Goal: Obtain resource: Download file/media

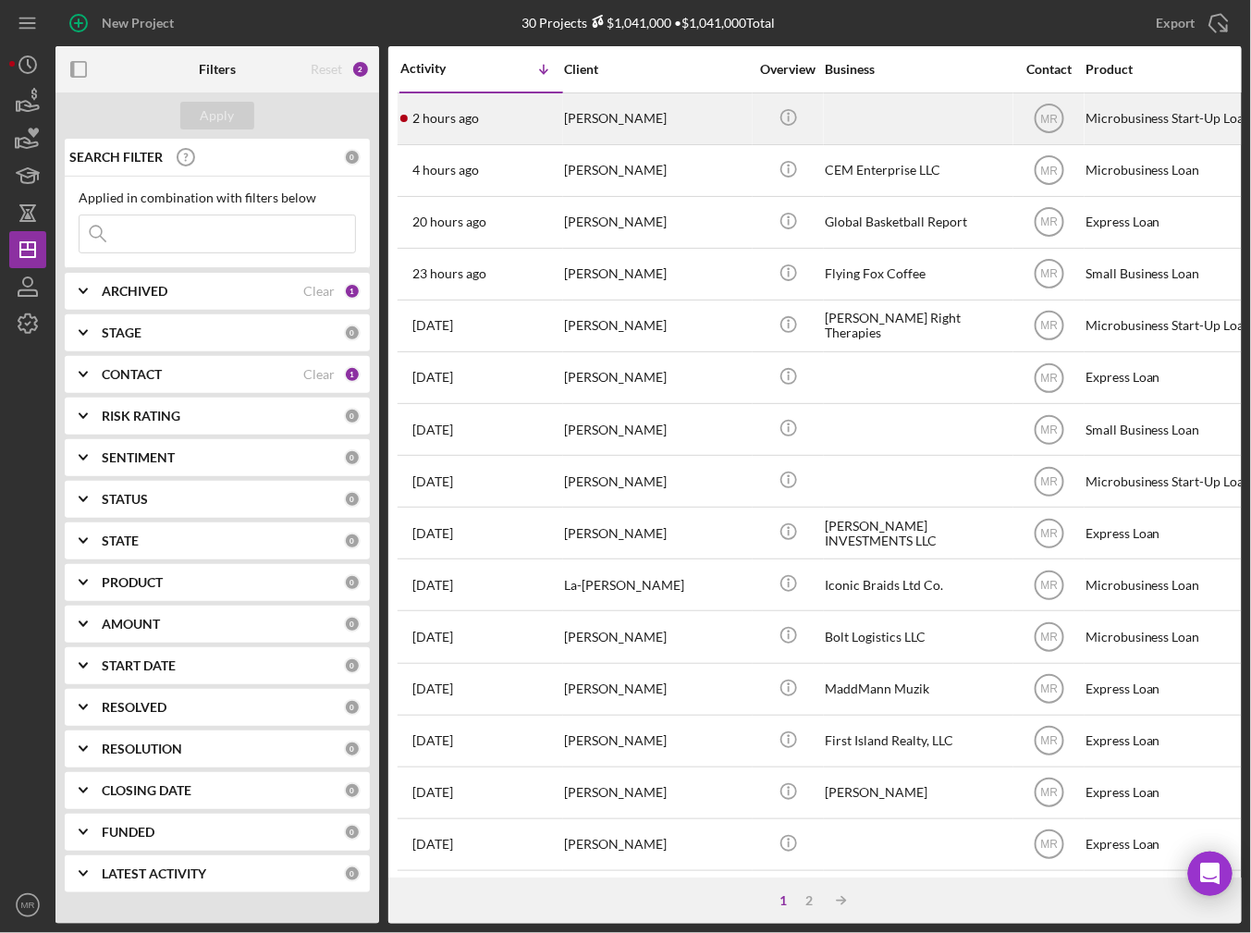
click at [578, 111] on div "[PERSON_NAME]" at bounding box center [656, 118] width 185 height 49
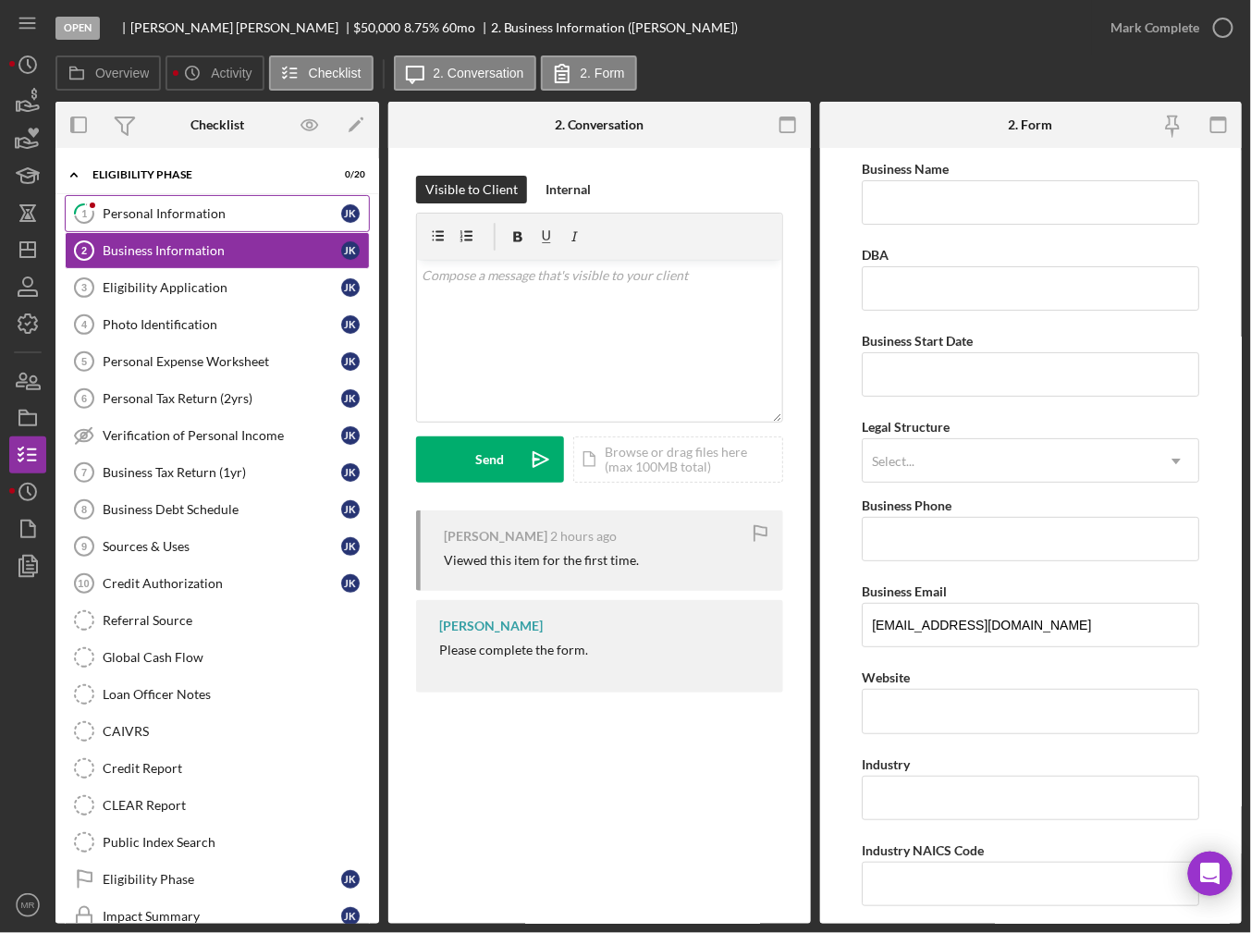
click at [178, 224] on link "1 Personal Information J K" at bounding box center [217, 213] width 305 height 37
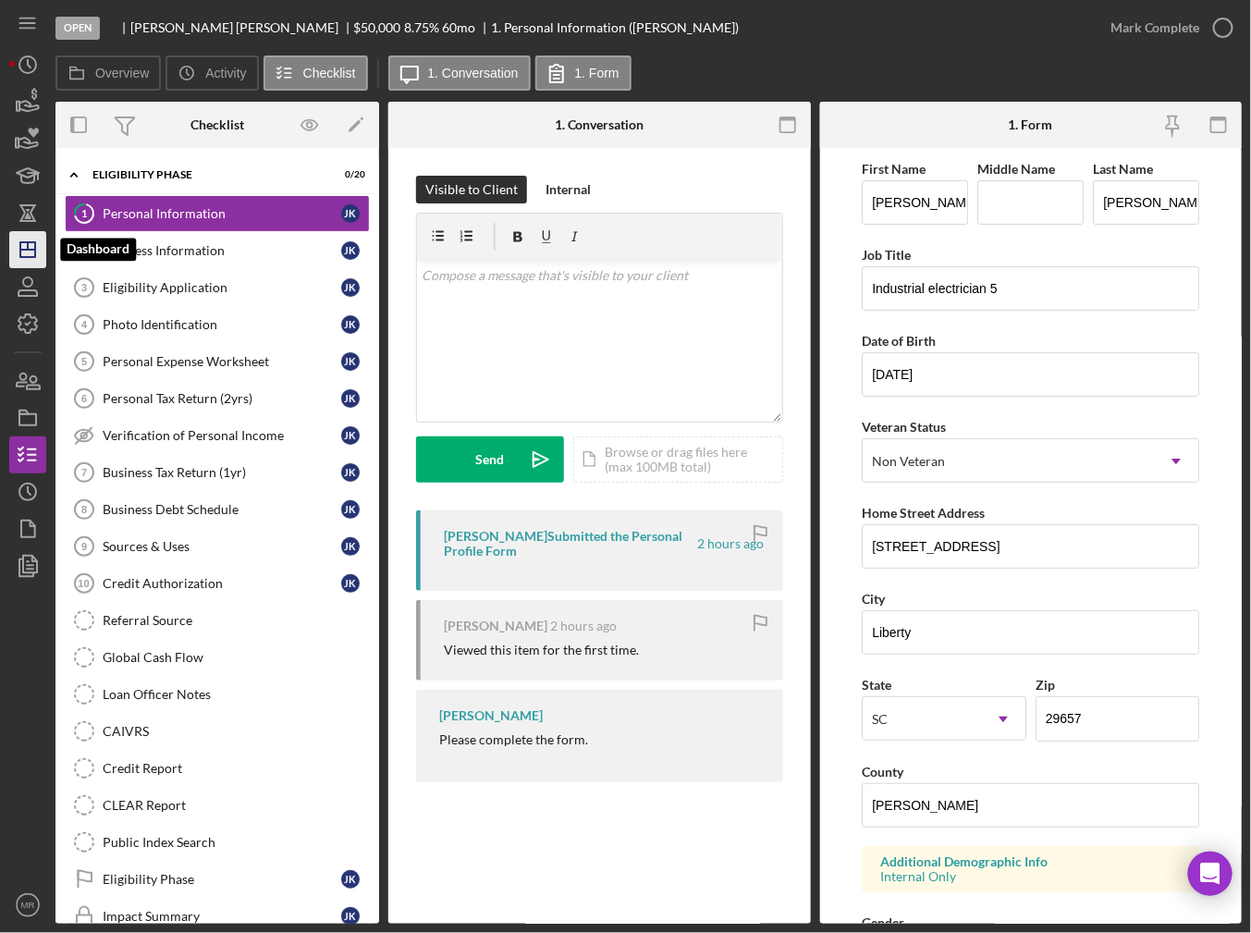
click at [28, 252] on icon "Icon/Dashboard" at bounding box center [28, 250] width 46 height 46
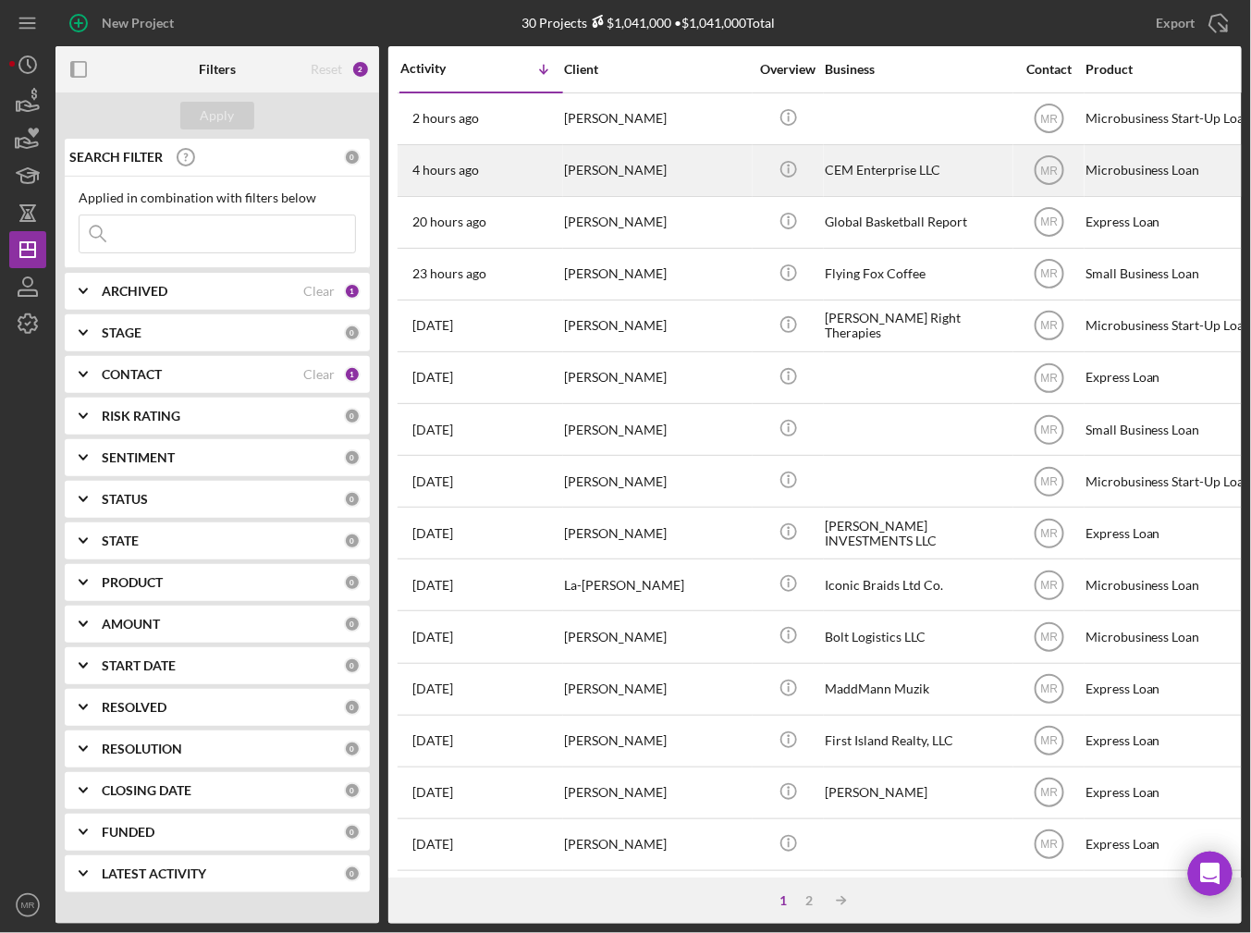
click at [627, 185] on div "[PERSON_NAME]" at bounding box center [656, 170] width 185 height 49
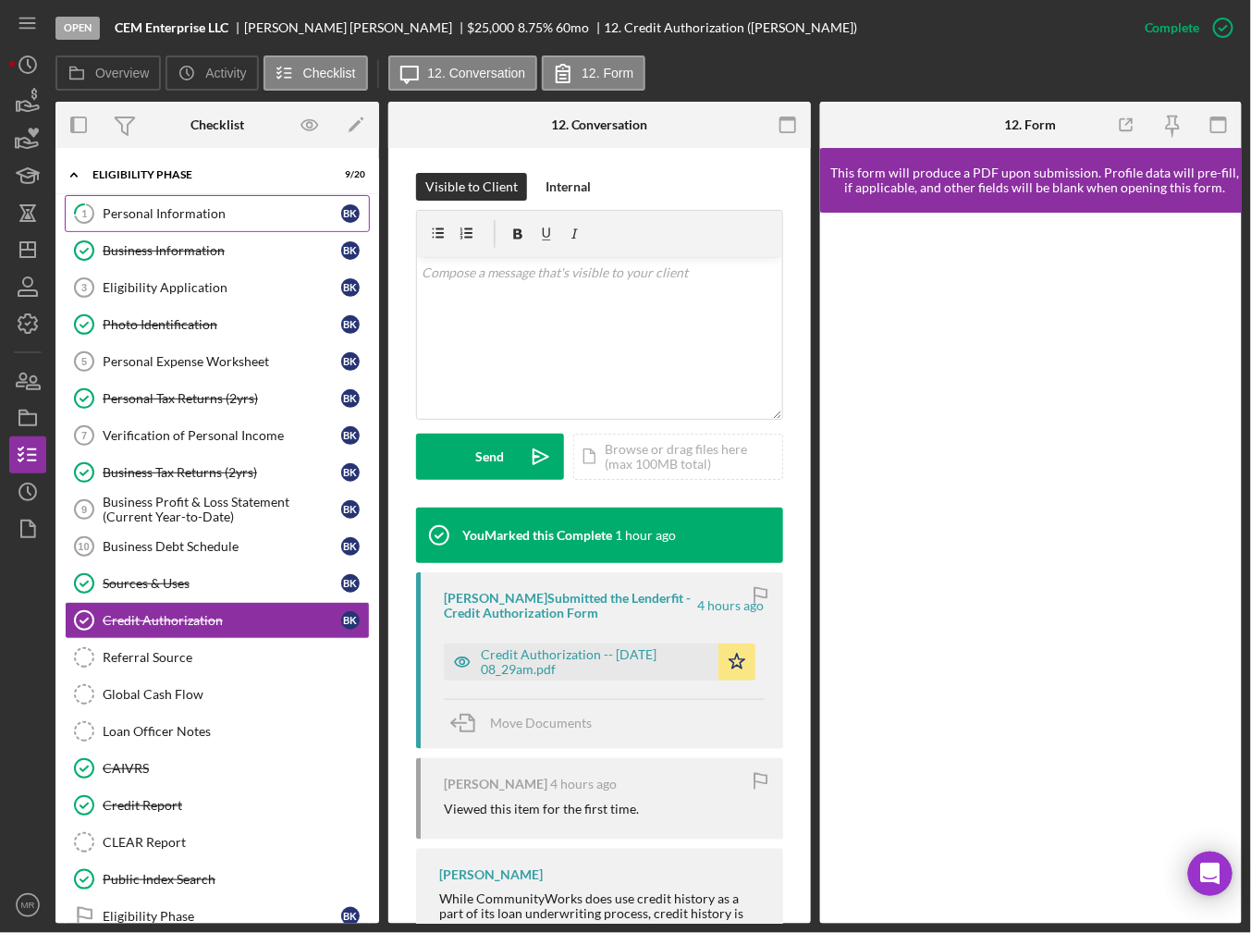
click at [229, 220] on div "Personal Information" at bounding box center [222, 213] width 239 height 15
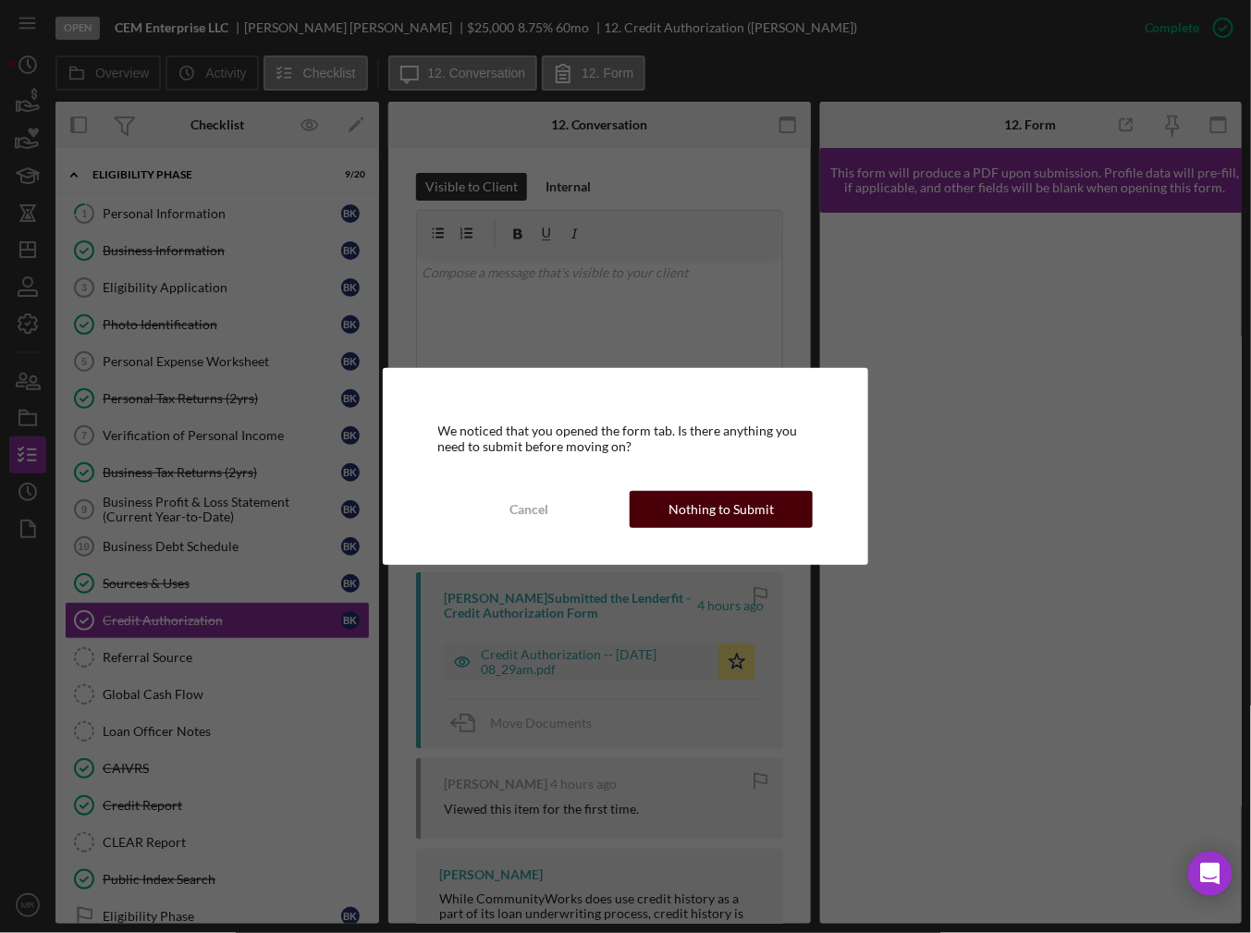
click at [675, 515] on div "Nothing to Submit" at bounding box center [721, 509] width 105 height 37
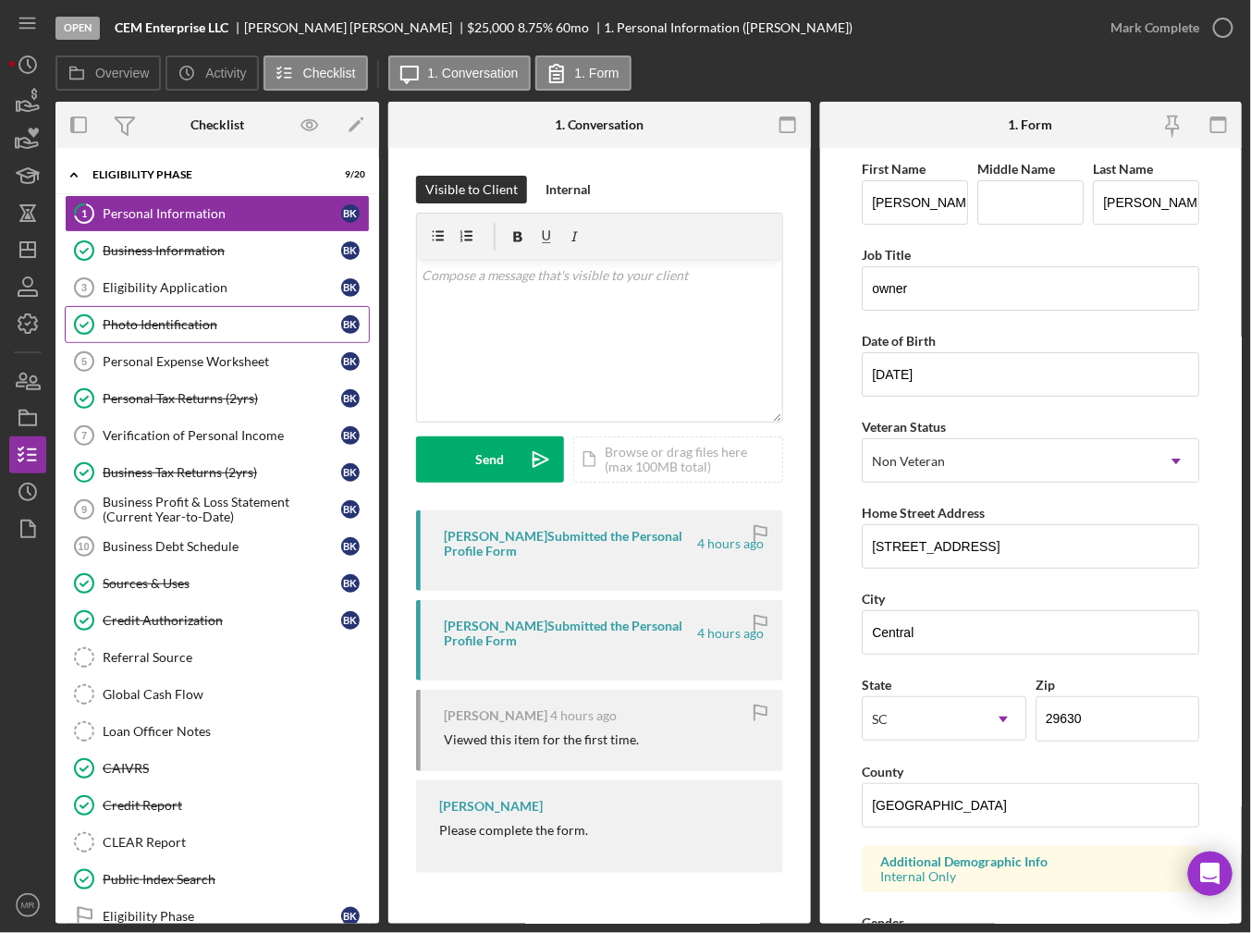
click at [220, 324] on div "Photo Identification" at bounding box center [222, 324] width 239 height 15
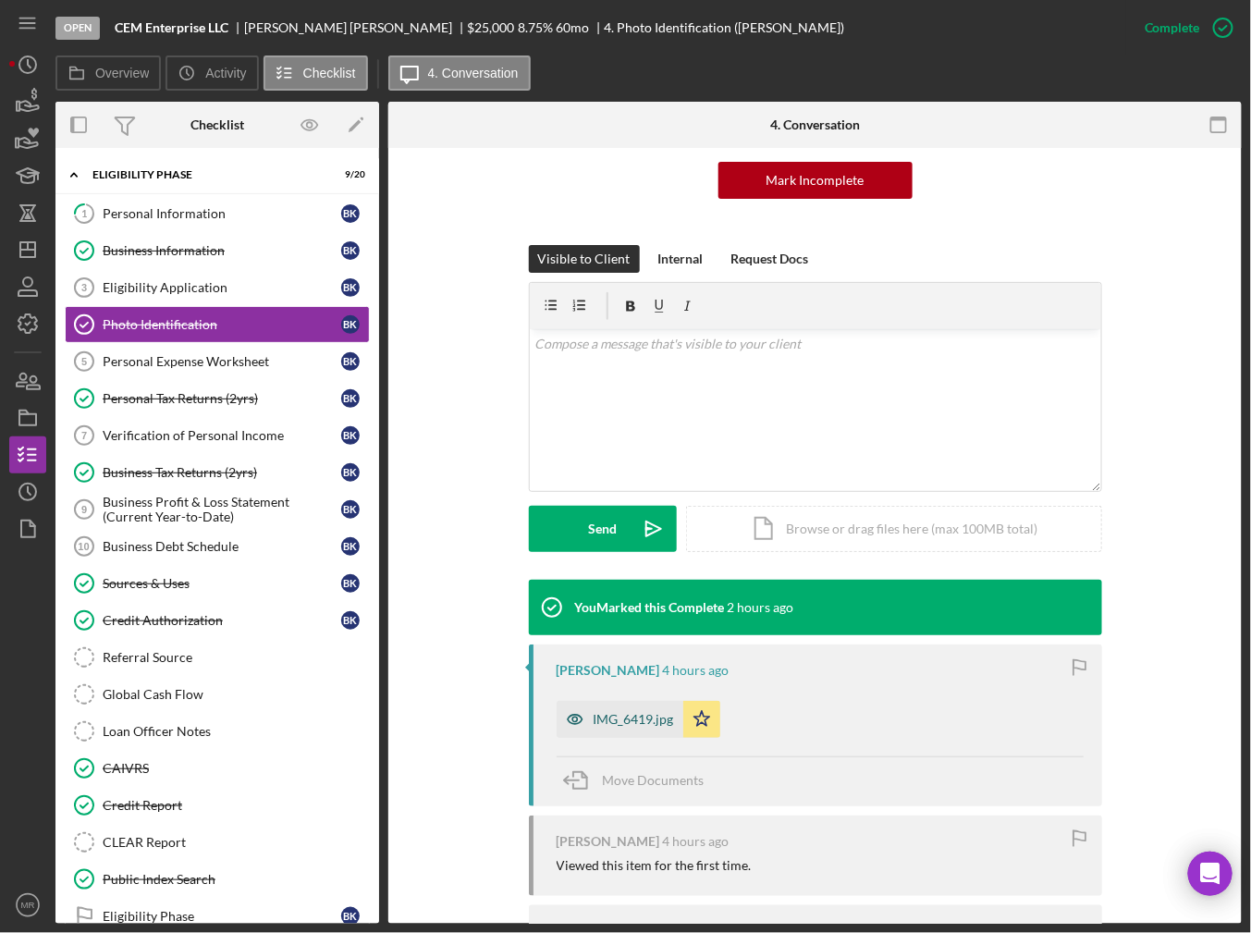
click at [640, 724] on div "IMG_6419.jpg" at bounding box center [634, 719] width 80 height 15
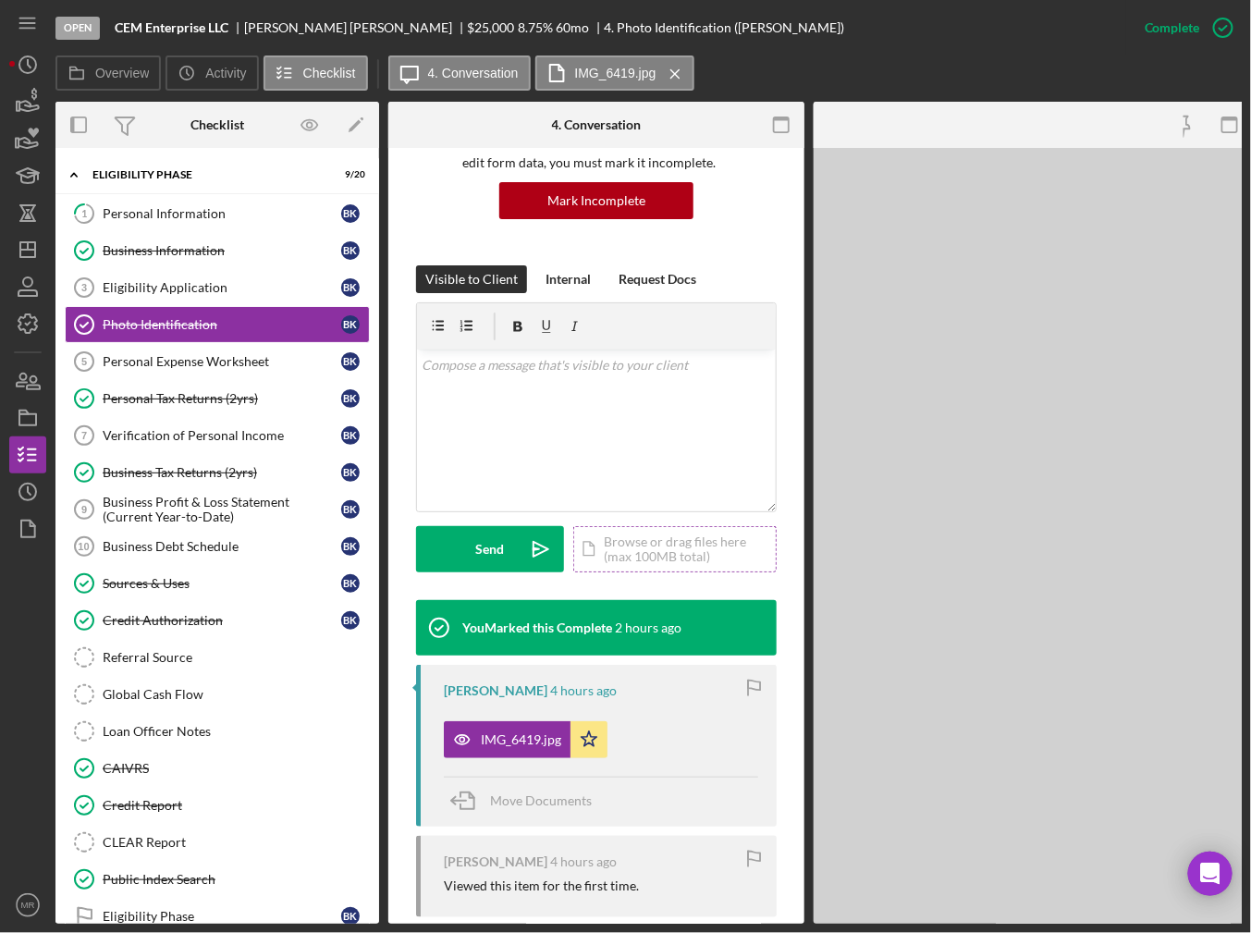
scroll to position [205, 0]
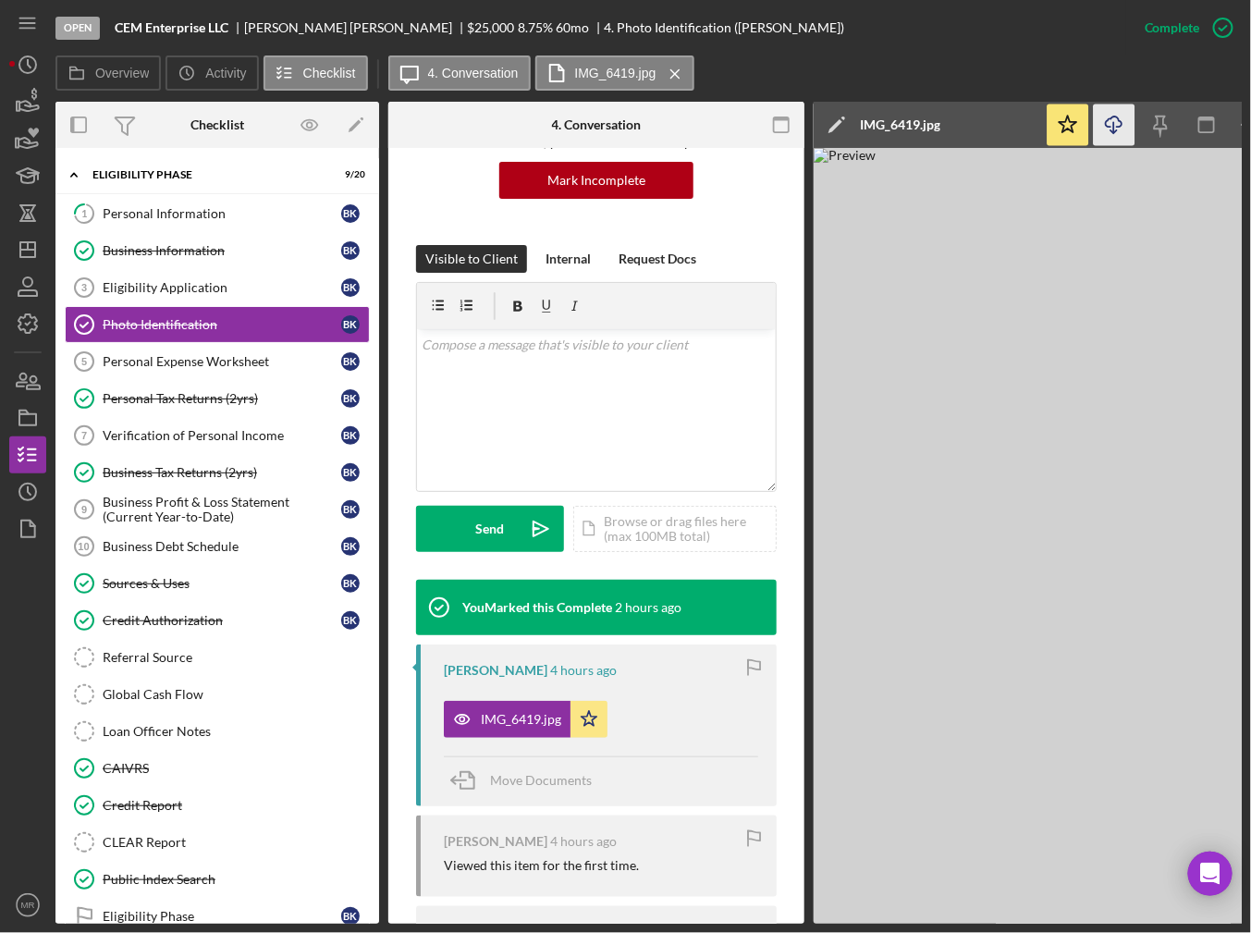
click at [1113, 127] on icon "Icon/Download" at bounding box center [1115, 126] width 42 height 42
click at [199, 400] on div "Personal Tax Returns (2yrs)" at bounding box center [222, 398] width 239 height 15
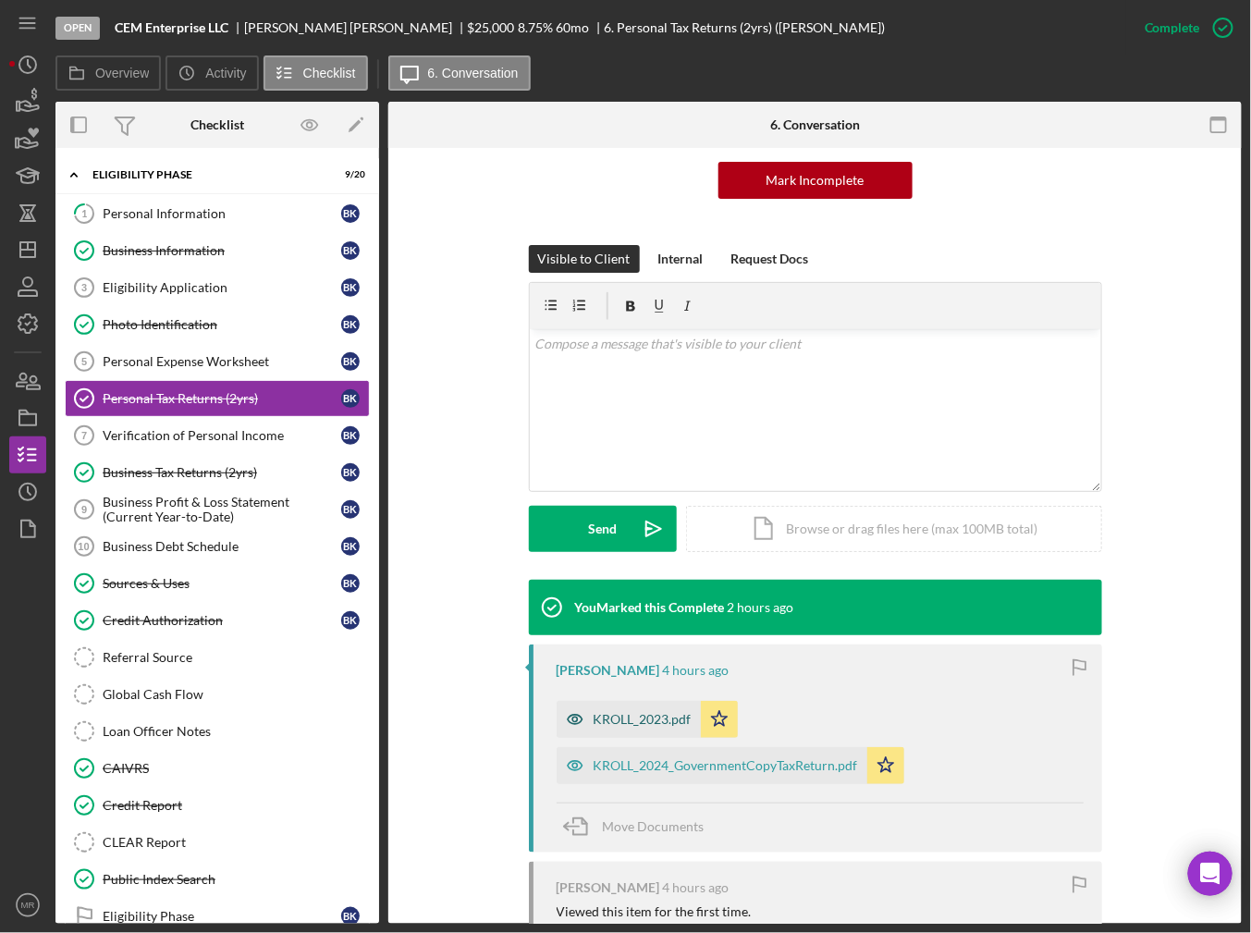
click at [641, 723] on div "KROLL_2023.pdf" at bounding box center [643, 719] width 98 height 15
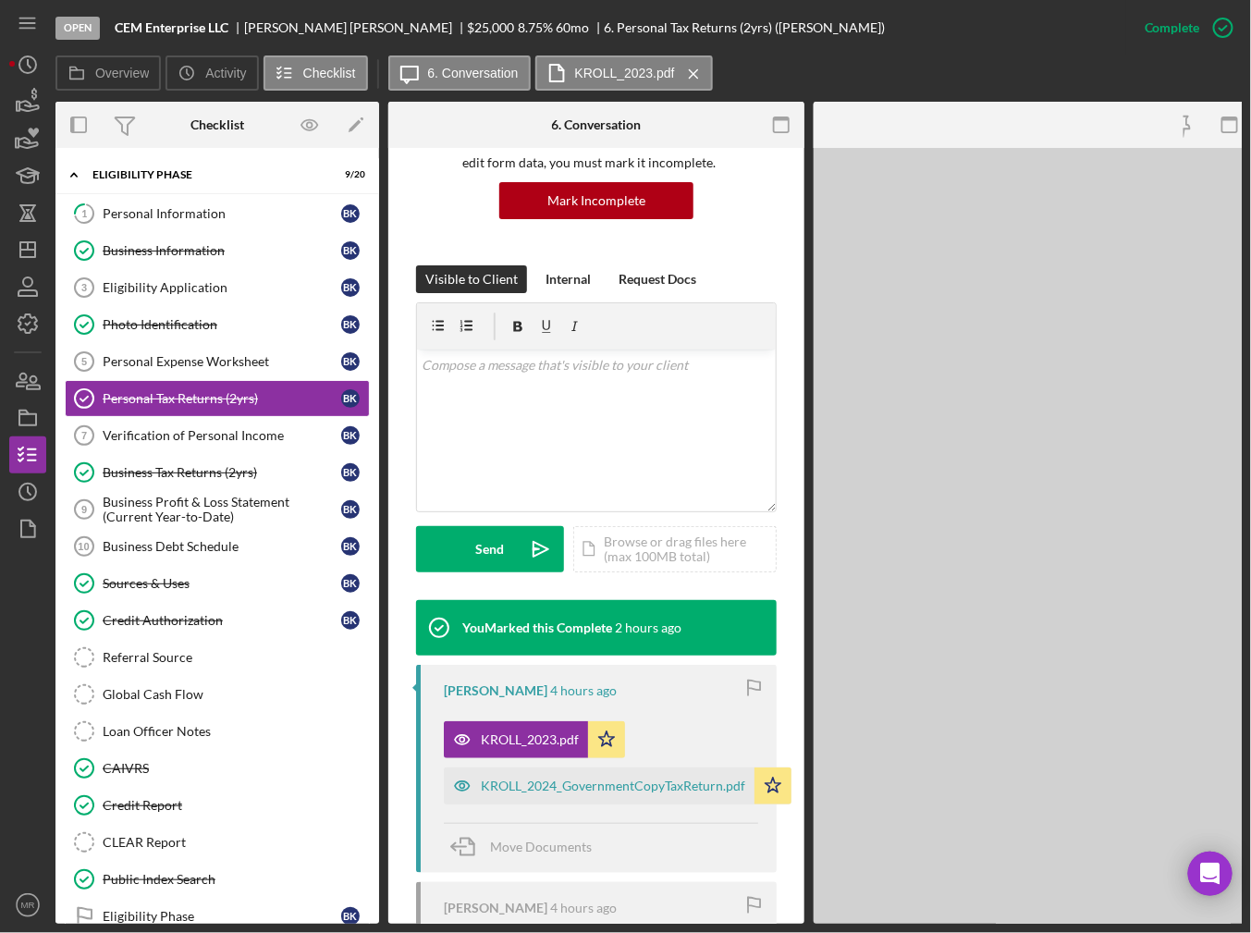
scroll to position [205, 0]
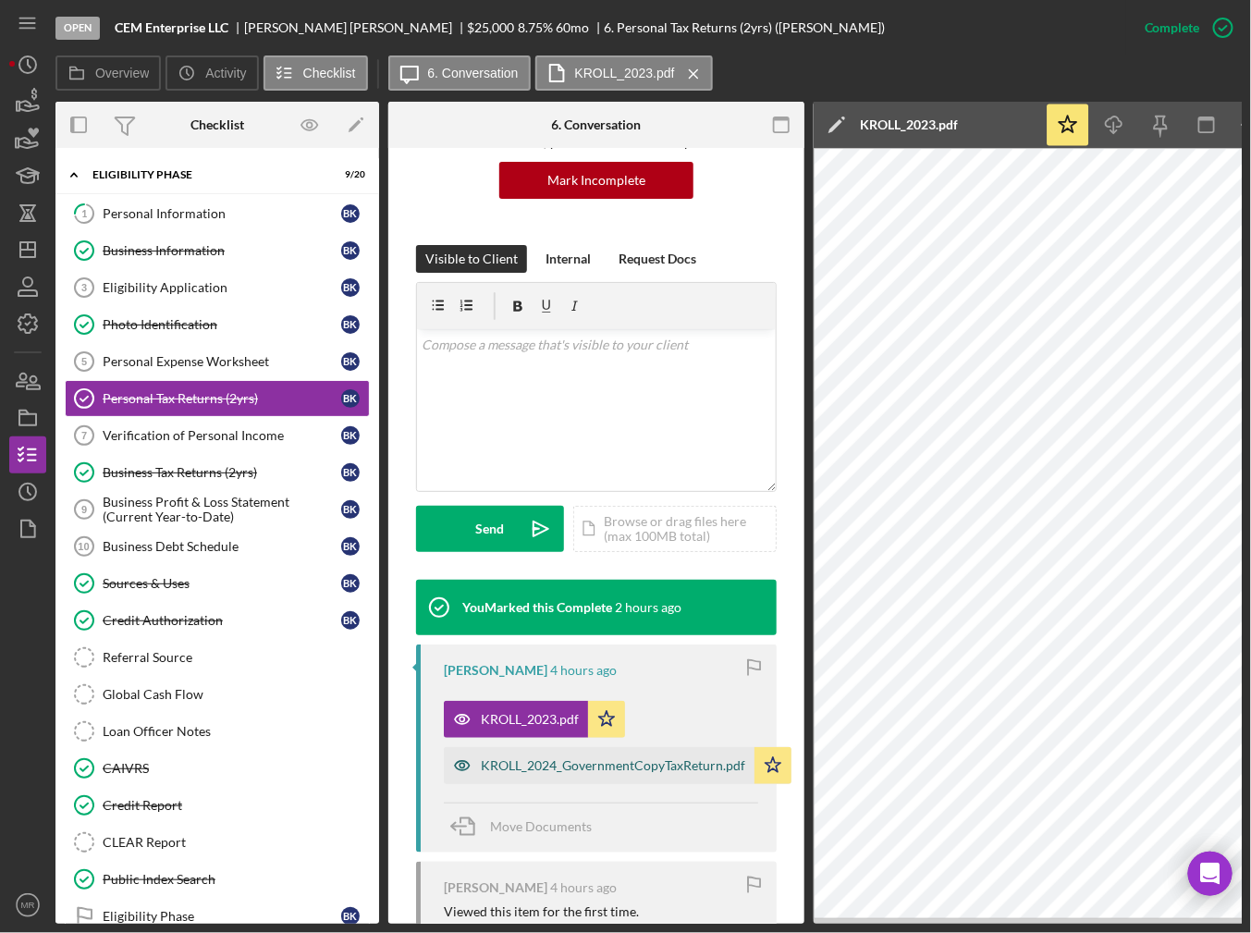
click at [661, 758] on div "KROLL_2024_GovernmentCopyTaxReturn.pdf" at bounding box center [613, 765] width 265 height 15
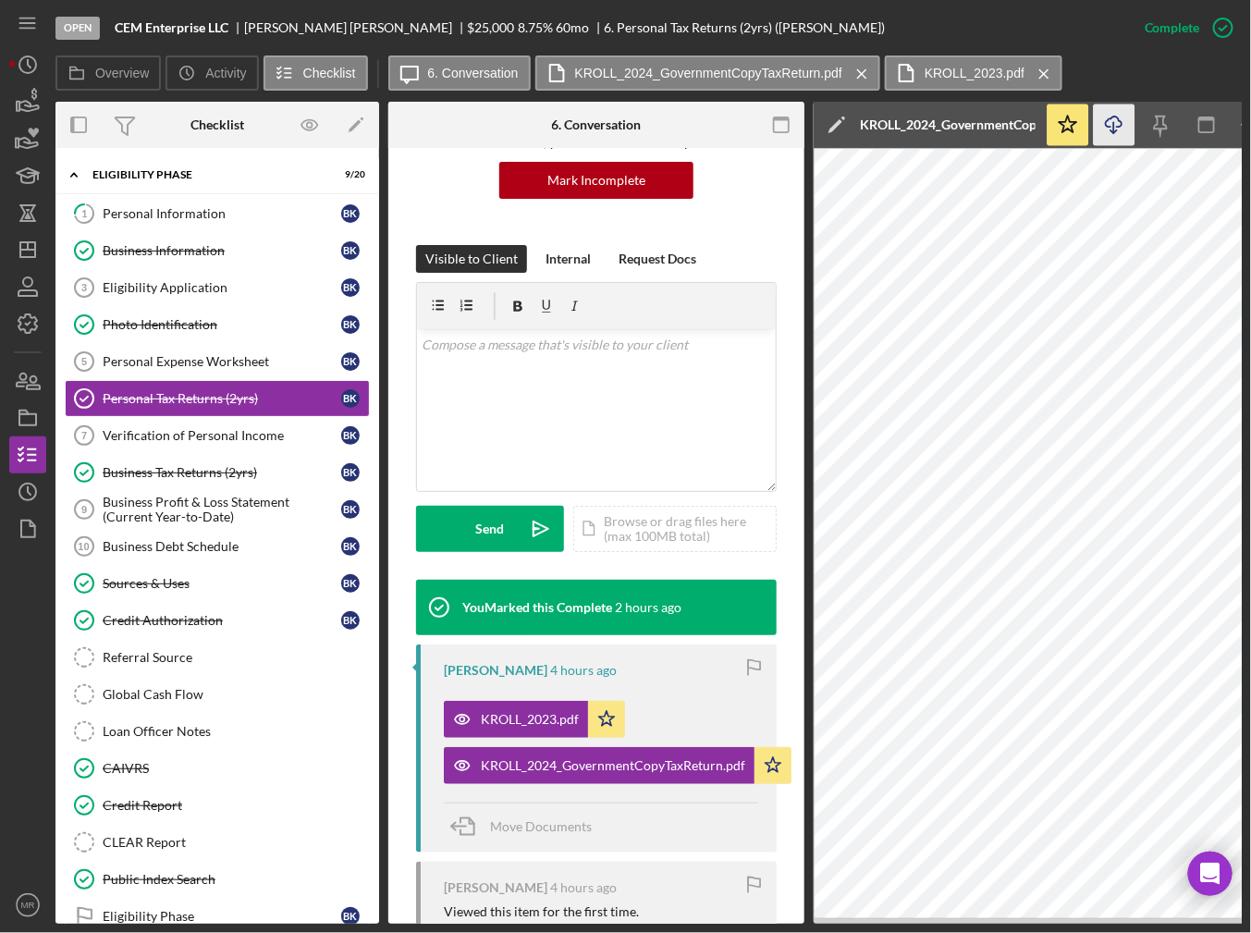
click at [1113, 125] on icon "Icon/Download" at bounding box center [1115, 126] width 42 height 42
click at [1239, 118] on icon "button" at bounding box center [1254, 126] width 42 height 42
click at [1056, 73] on div "Icon/Message 6. Conversation KROLL_2024_GovernmentCopyTaxReturn.pdf Icon/Menu C…" at bounding box center [728, 73] width 680 height 37
click at [1051, 80] on button "KROLL_2023.pdf Icon/Menu Close" at bounding box center [974, 72] width 178 height 35
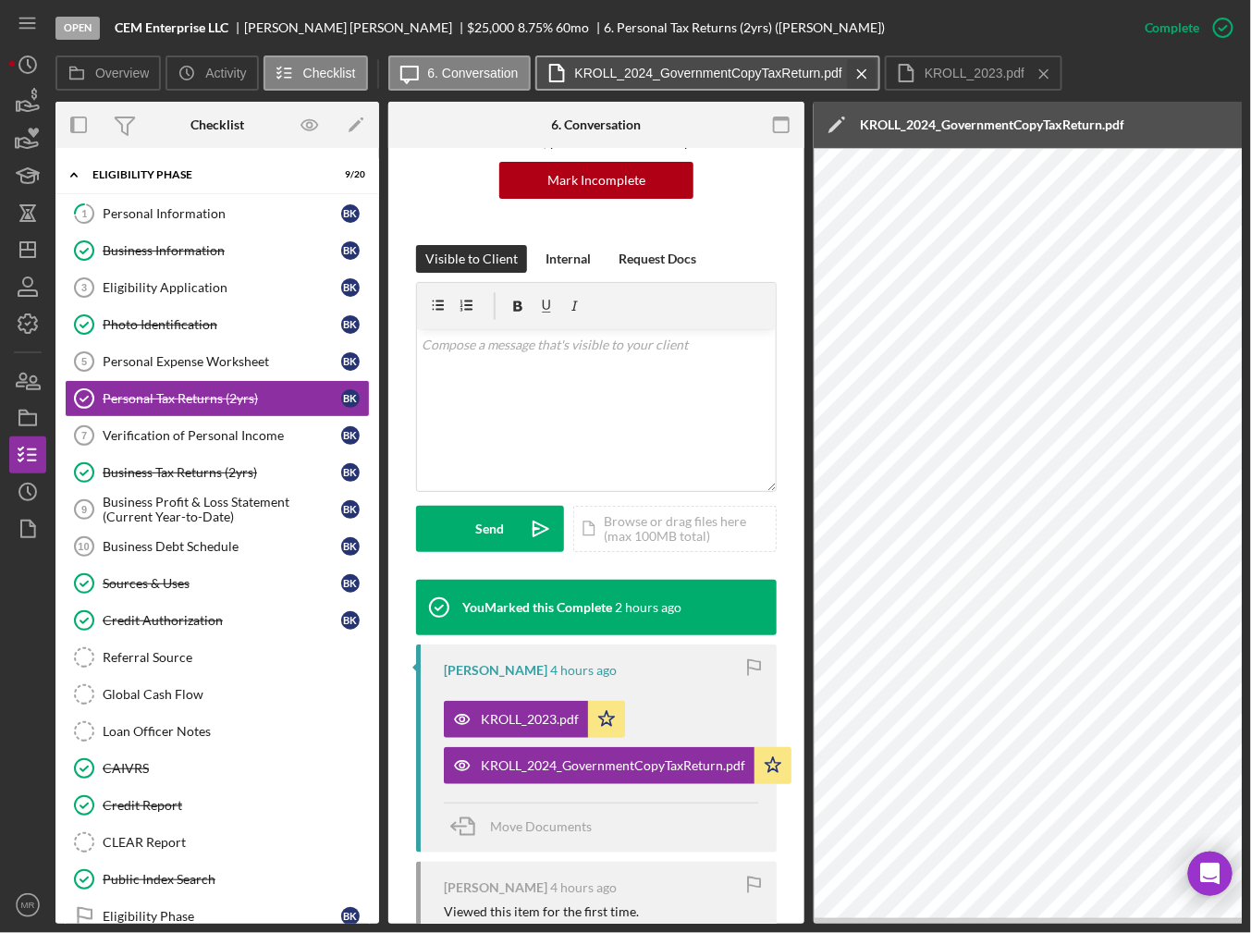
click at [870, 73] on div "Icon/Message 6. Conversation KROLL_2024_GovernmentCopyTaxReturn.pdf Icon/Menu C…" at bounding box center [728, 73] width 680 height 37
click at [858, 69] on icon "Icon/Menu Close" at bounding box center [862, 74] width 32 height 46
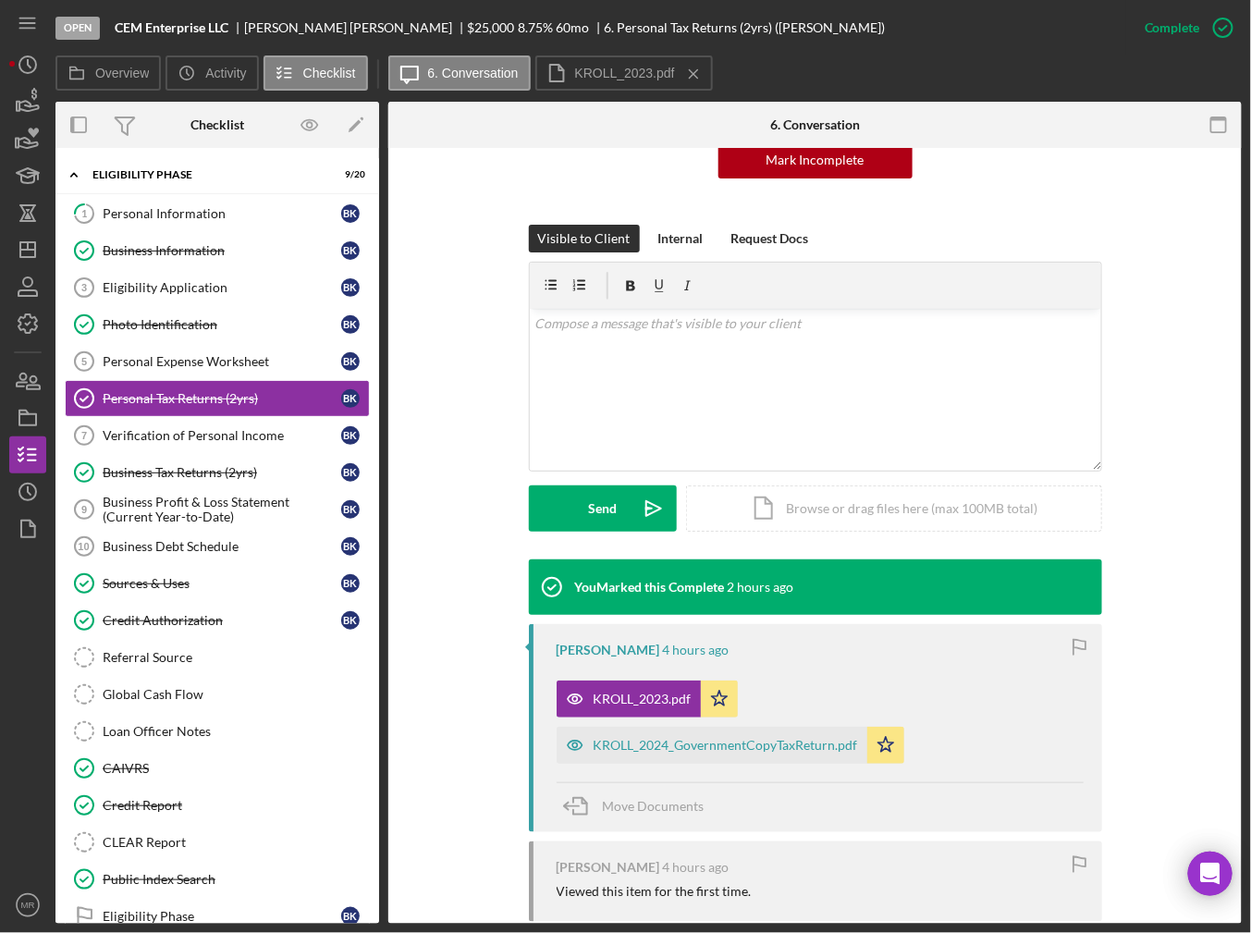
scroll to position [185, 0]
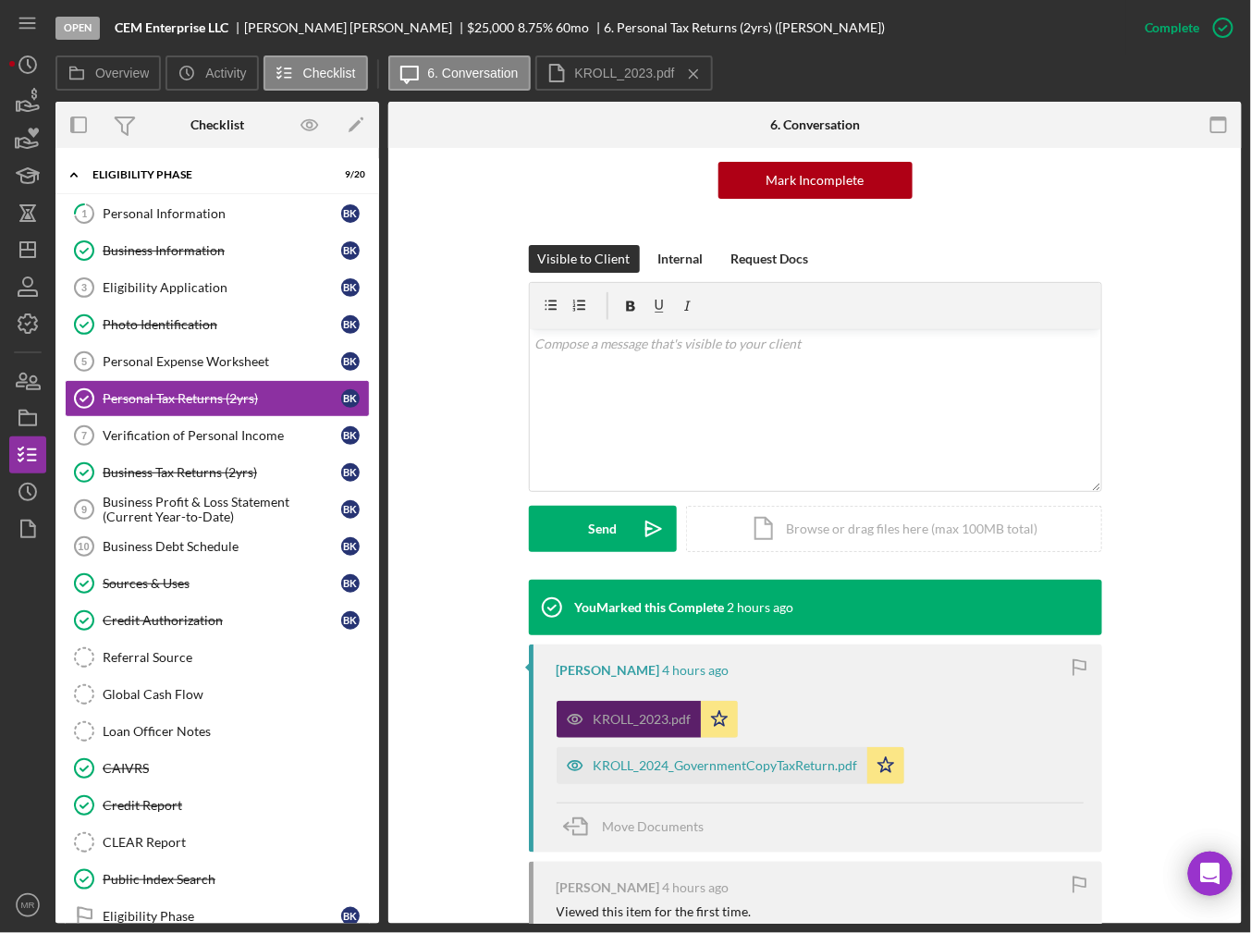
click at [639, 714] on div "KROLL_2023.pdf" at bounding box center [643, 719] width 98 height 15
click at [715, 762] on div "KROLL_2024_GovernmentCopyTaxReturn.pdf" at bounding box center [726, 765] width 265 height 15
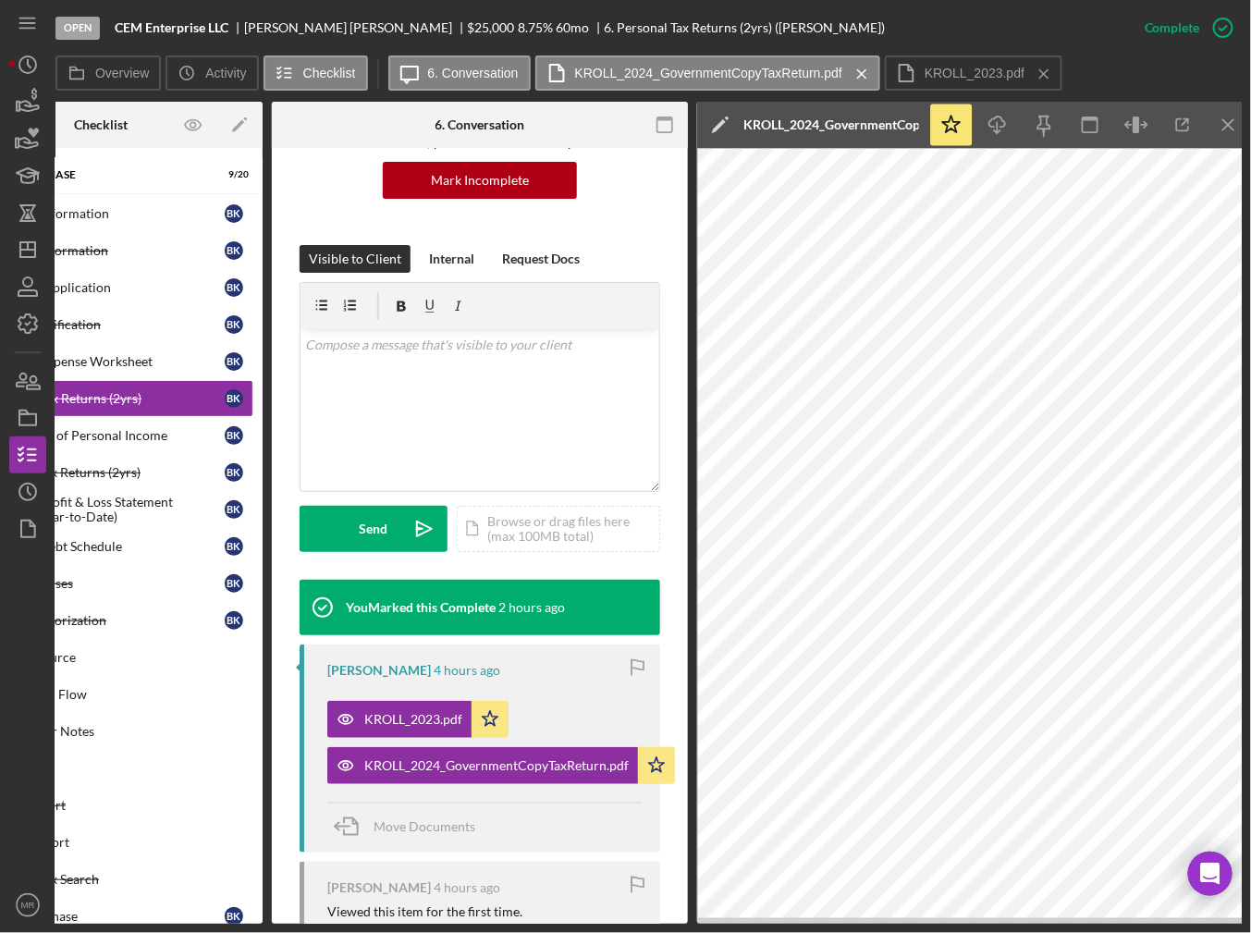
scroll to position [0, 135]
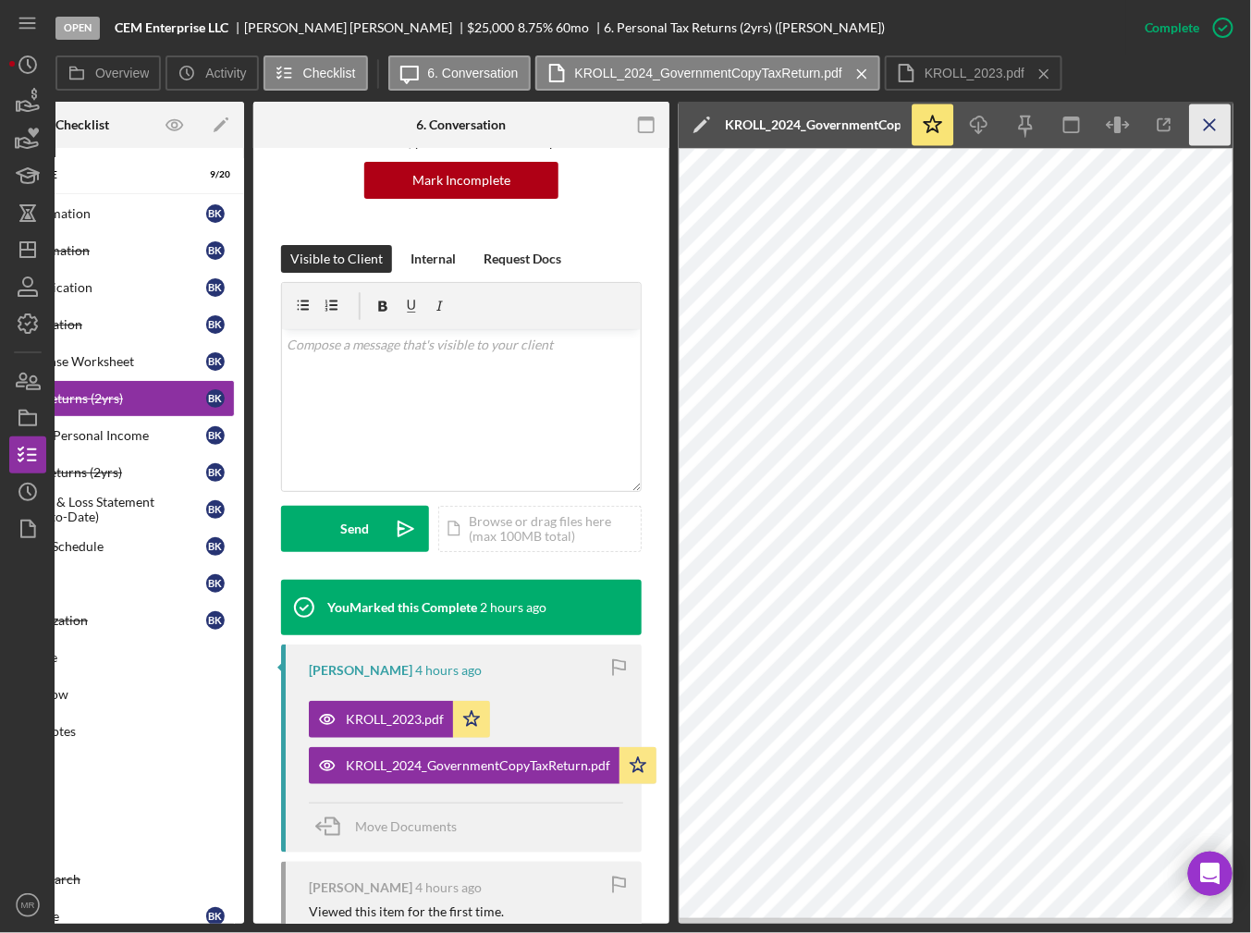
click at [1211, 125] on line "button" at bounding box center [1210, 124] width 10 height 10
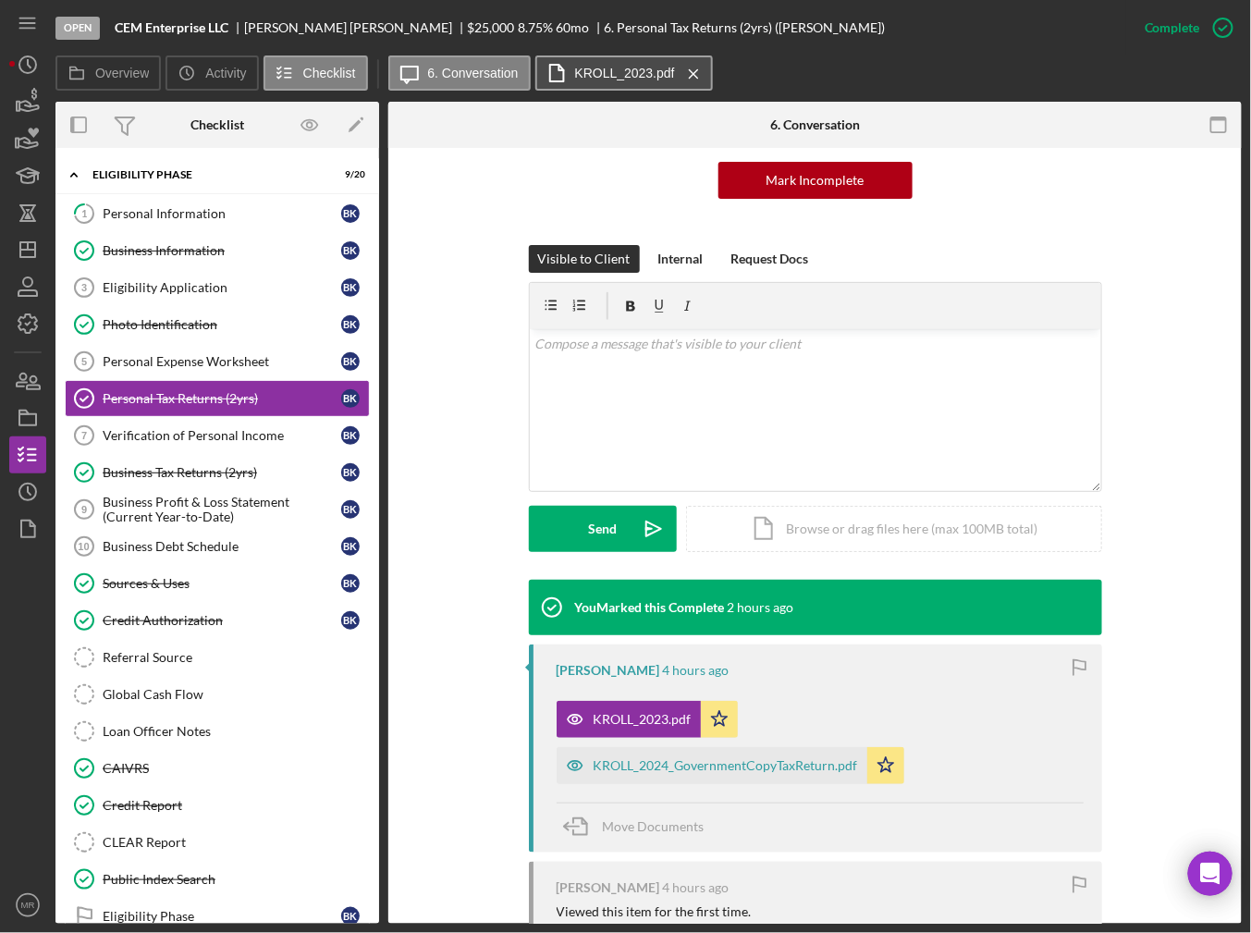
click at [647, 85] on button "KROLL_2023.pdf Icon/Menu Close" at bounding box center [624, 72] width 178 height 35
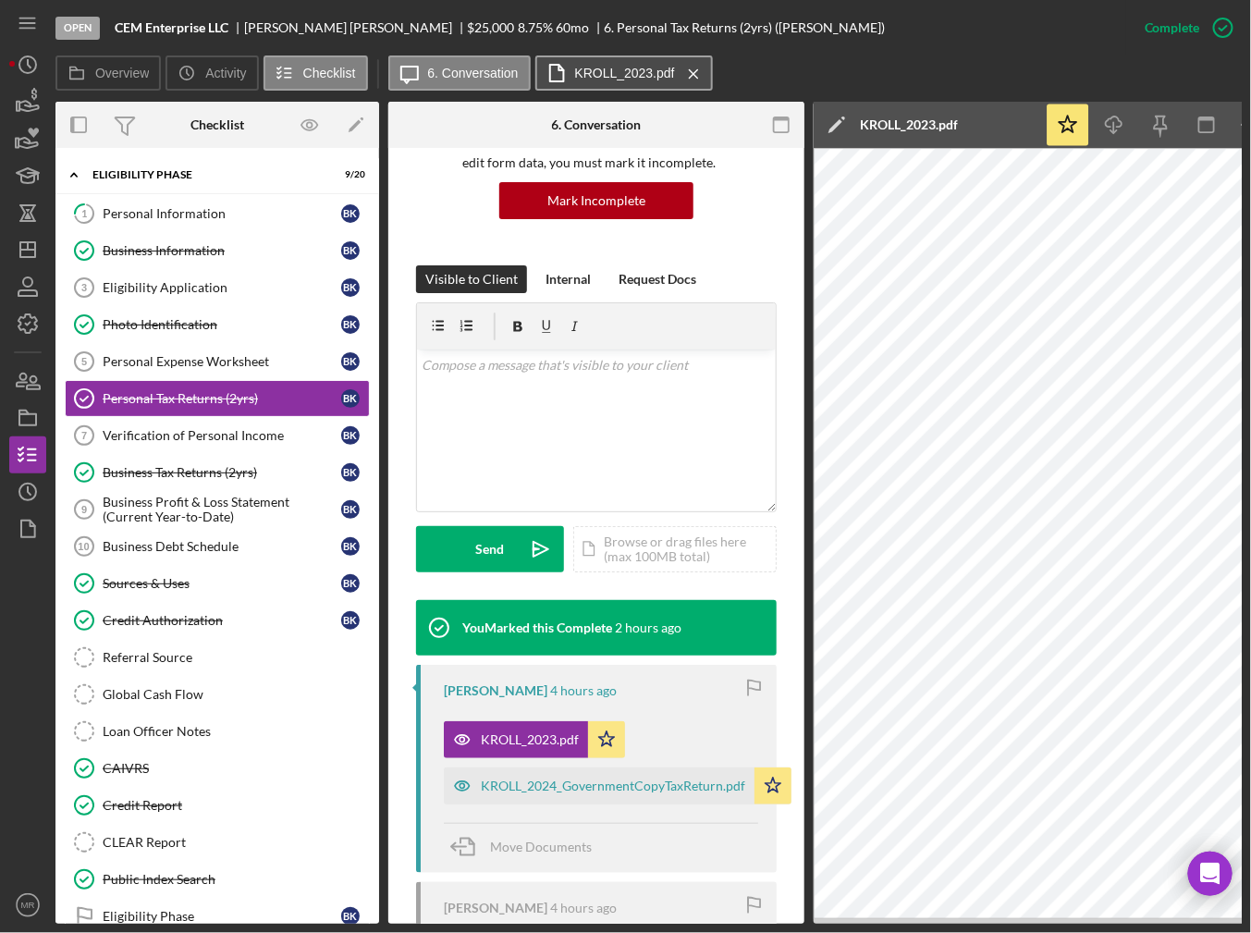
scroll to position [205, 0]
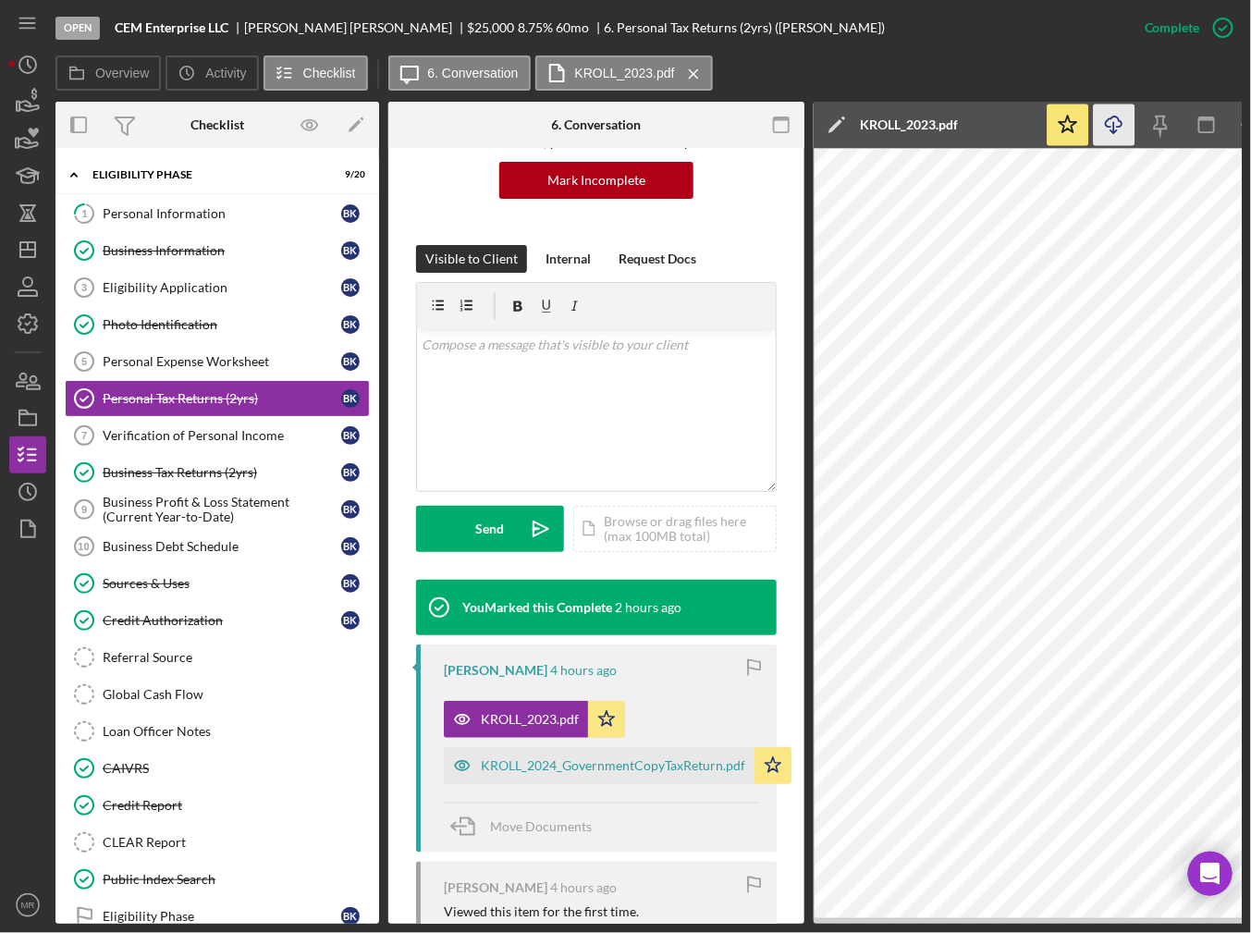
click at [1113, 120] on icon "Icon/Download" at bounding box center [1115, 126] width 42 height 42
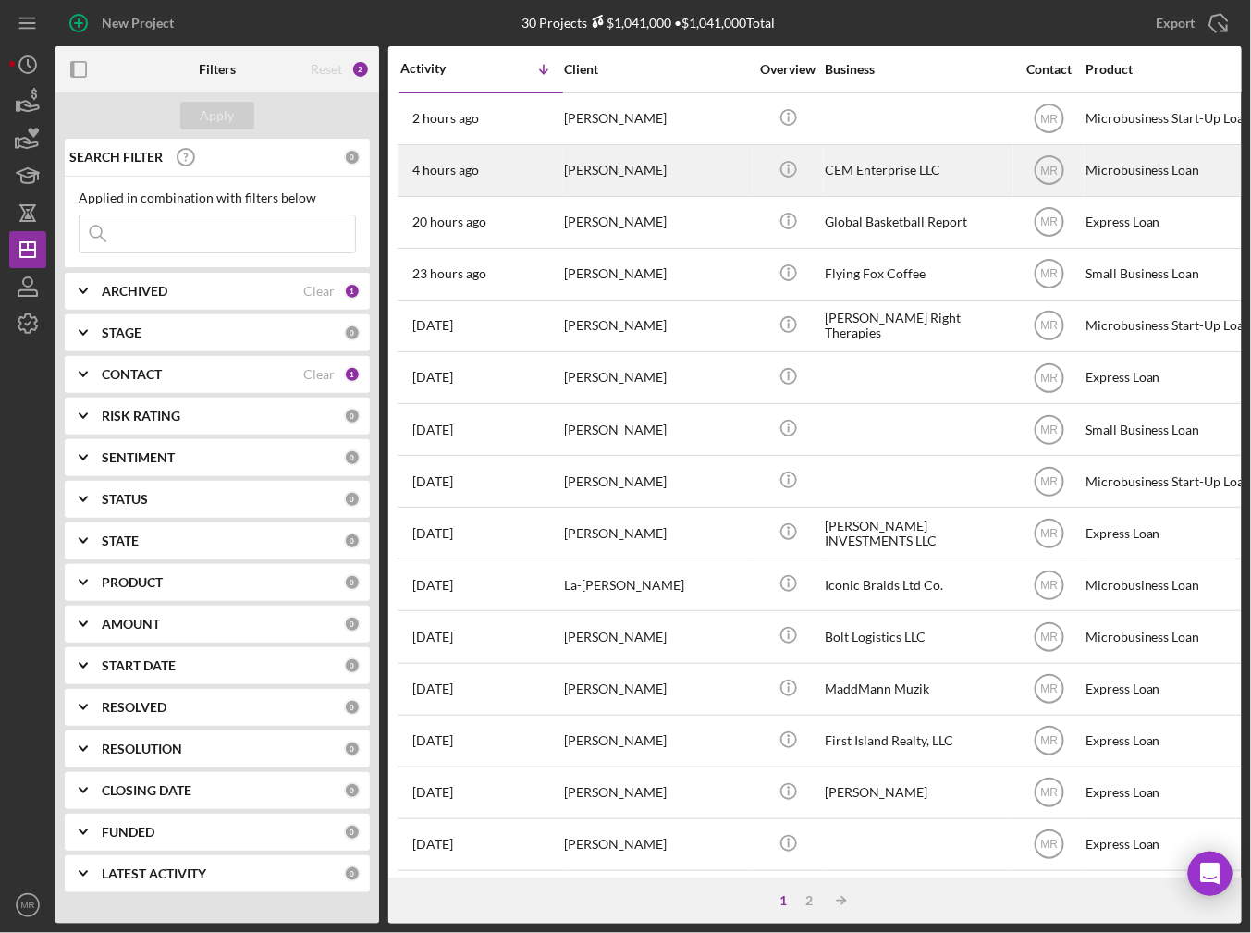
click at [543, 157] on div "4 hours ago Brian Kroll" at bounding box center [481, 170] width 162 height 49
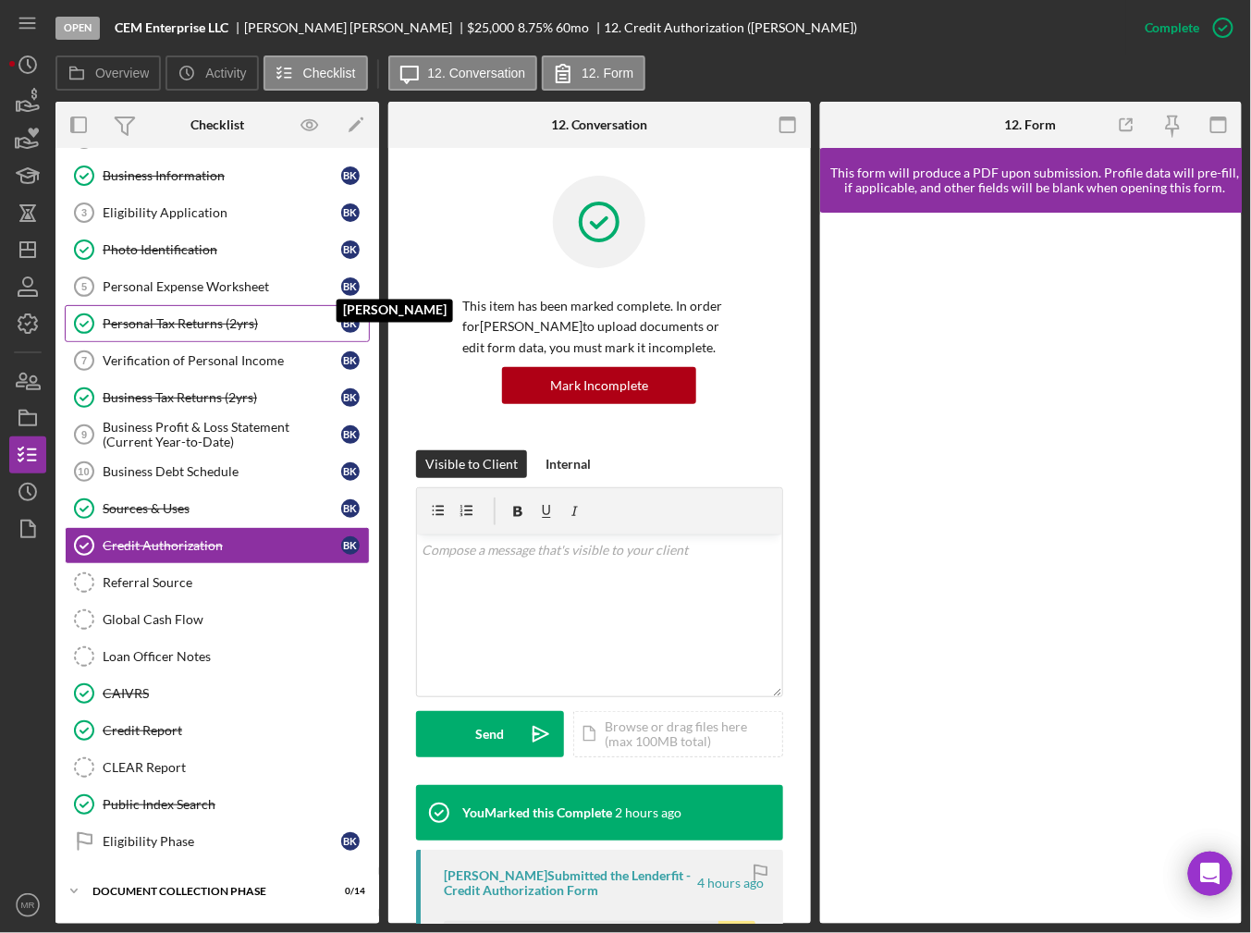
scroll to position [79, 0]
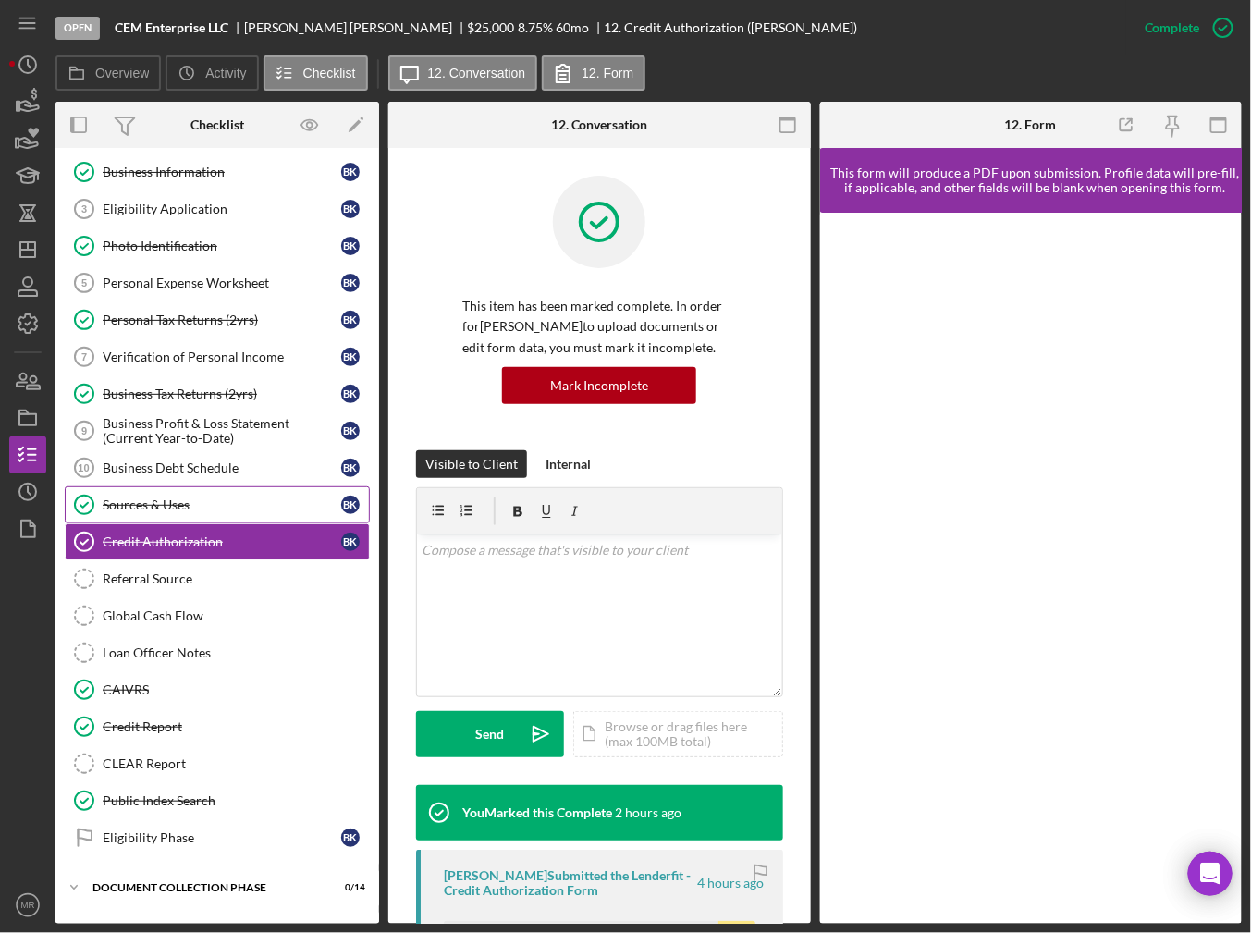
click at [203, 486] on link "Sources & Uses Sources & Uses B K" at bounding box center [217, 504] width 305 height 37
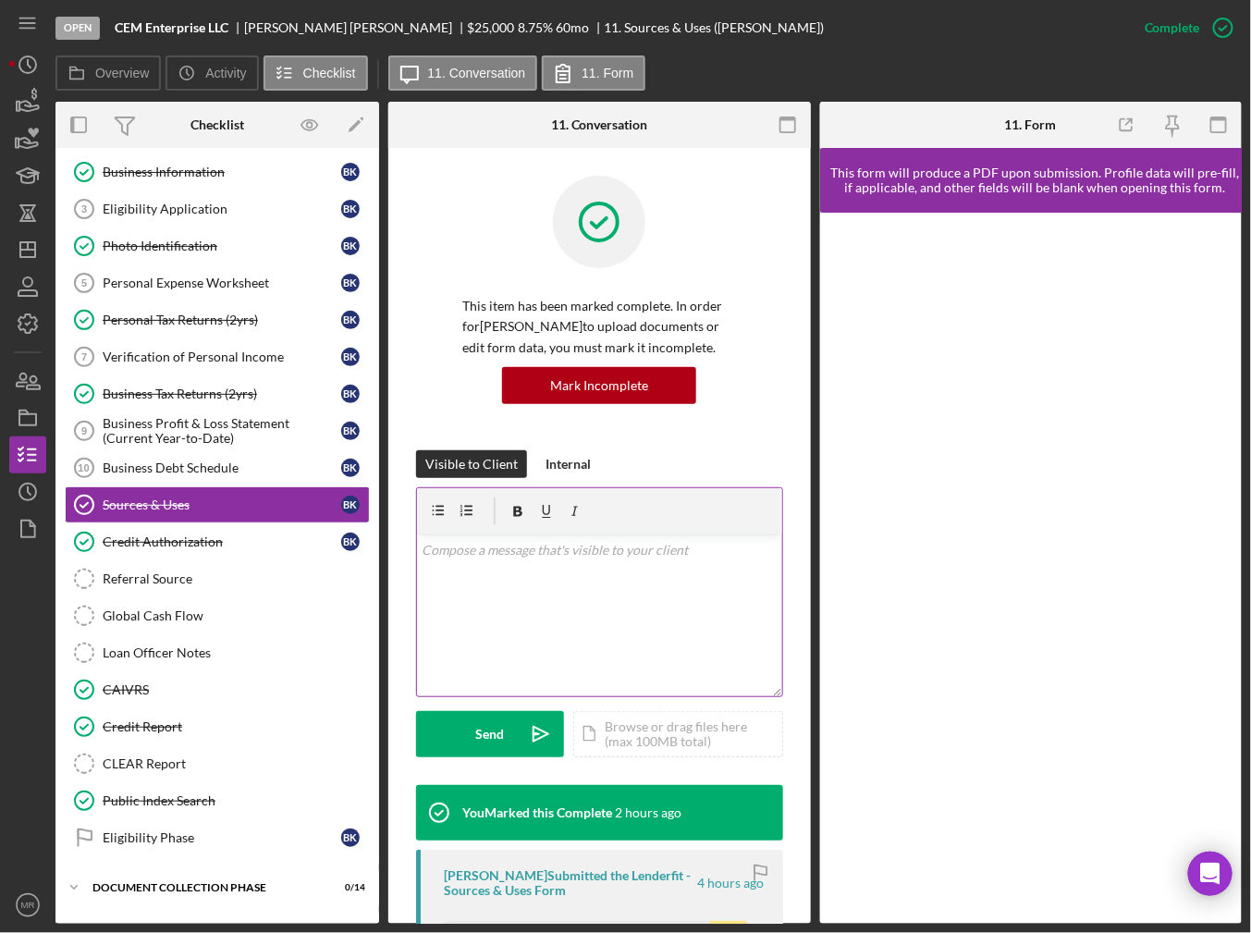
scroll to position [185, 0]
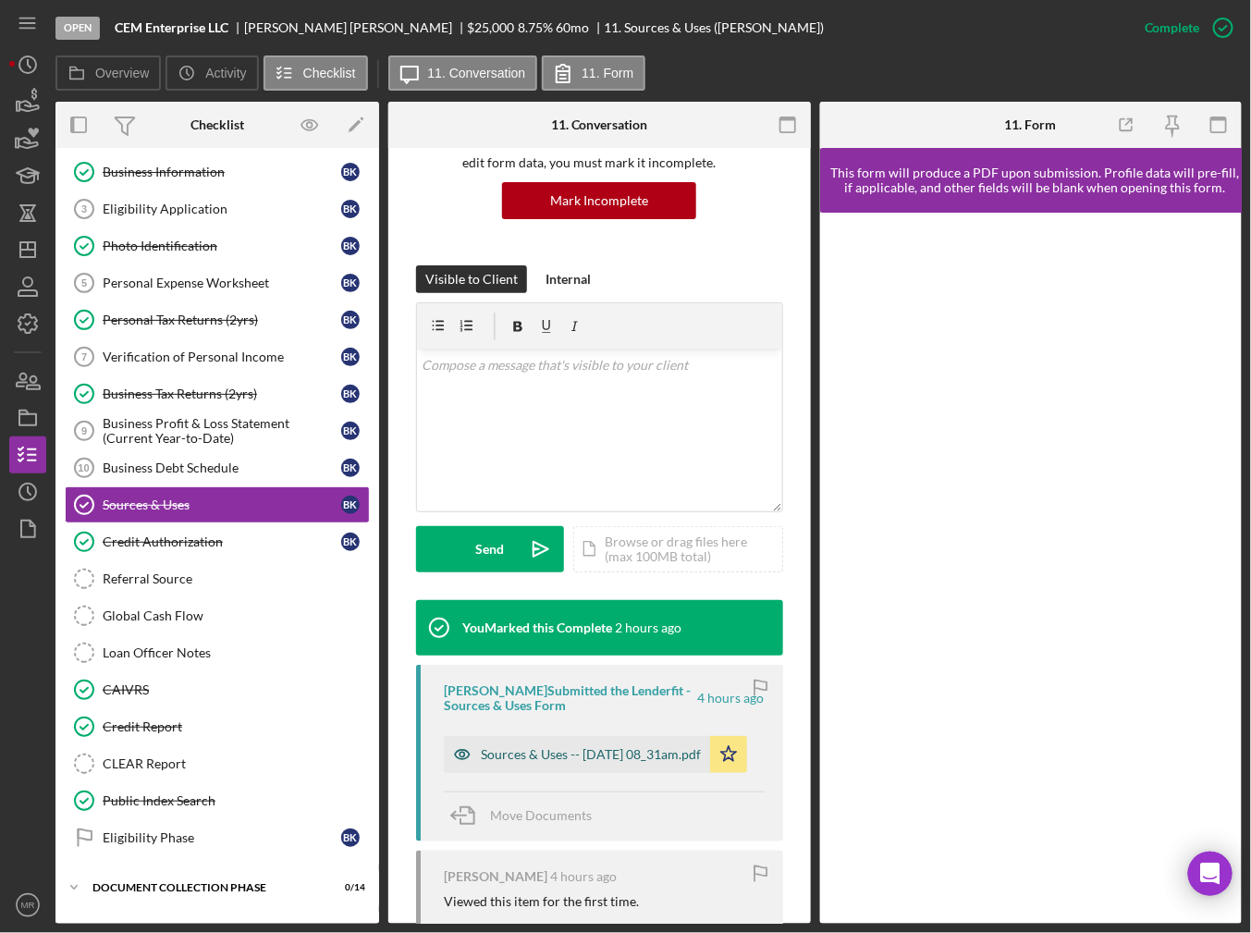
click at [638, 762] on div "Sources & Uses -- 2025-10-08 08_31am.pdf" at bounding box center [591, 754] width 220 height 15
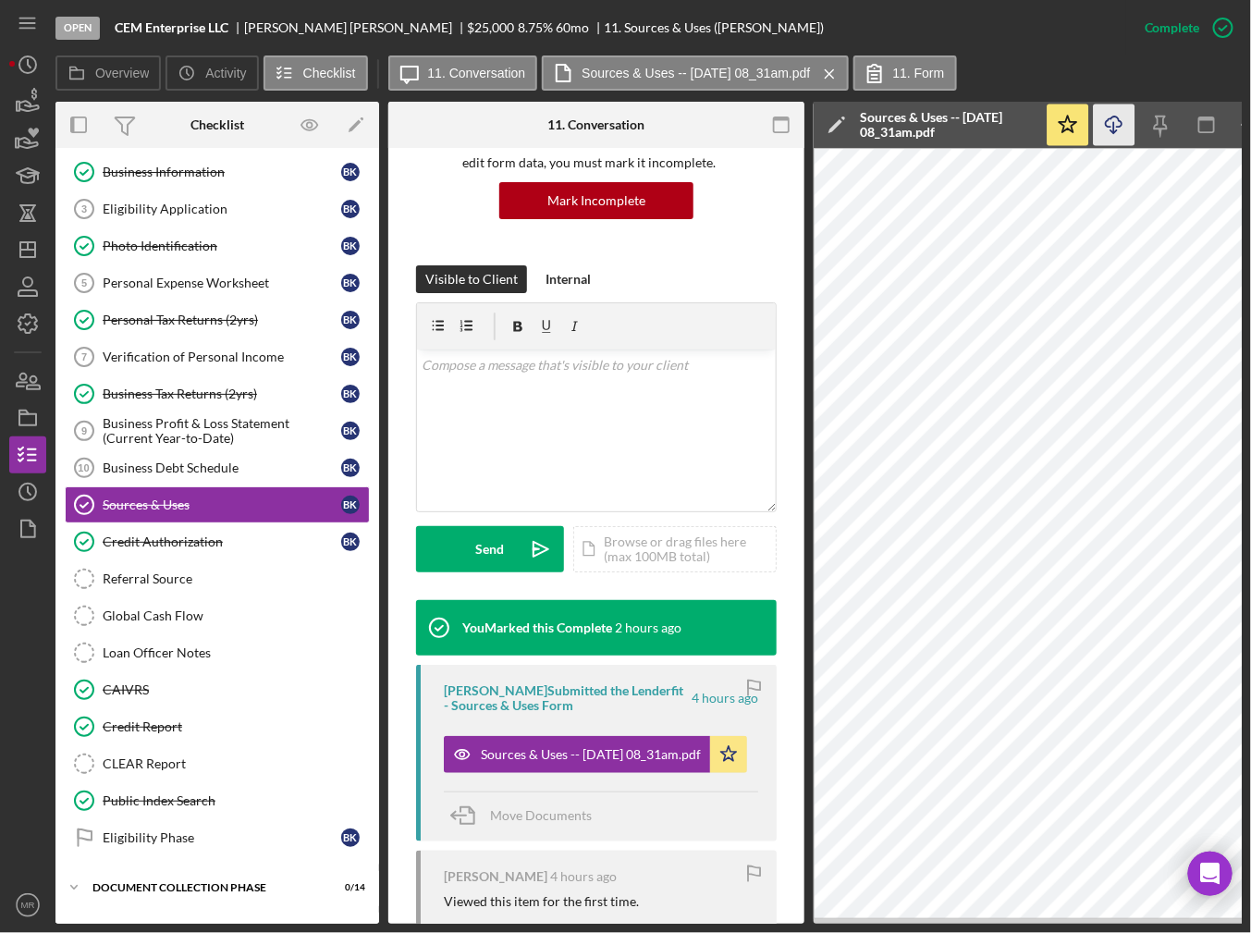
click at [1113, 129] on icon "Icon/Download" at bounding box center [1115, 126] width 42 height 42
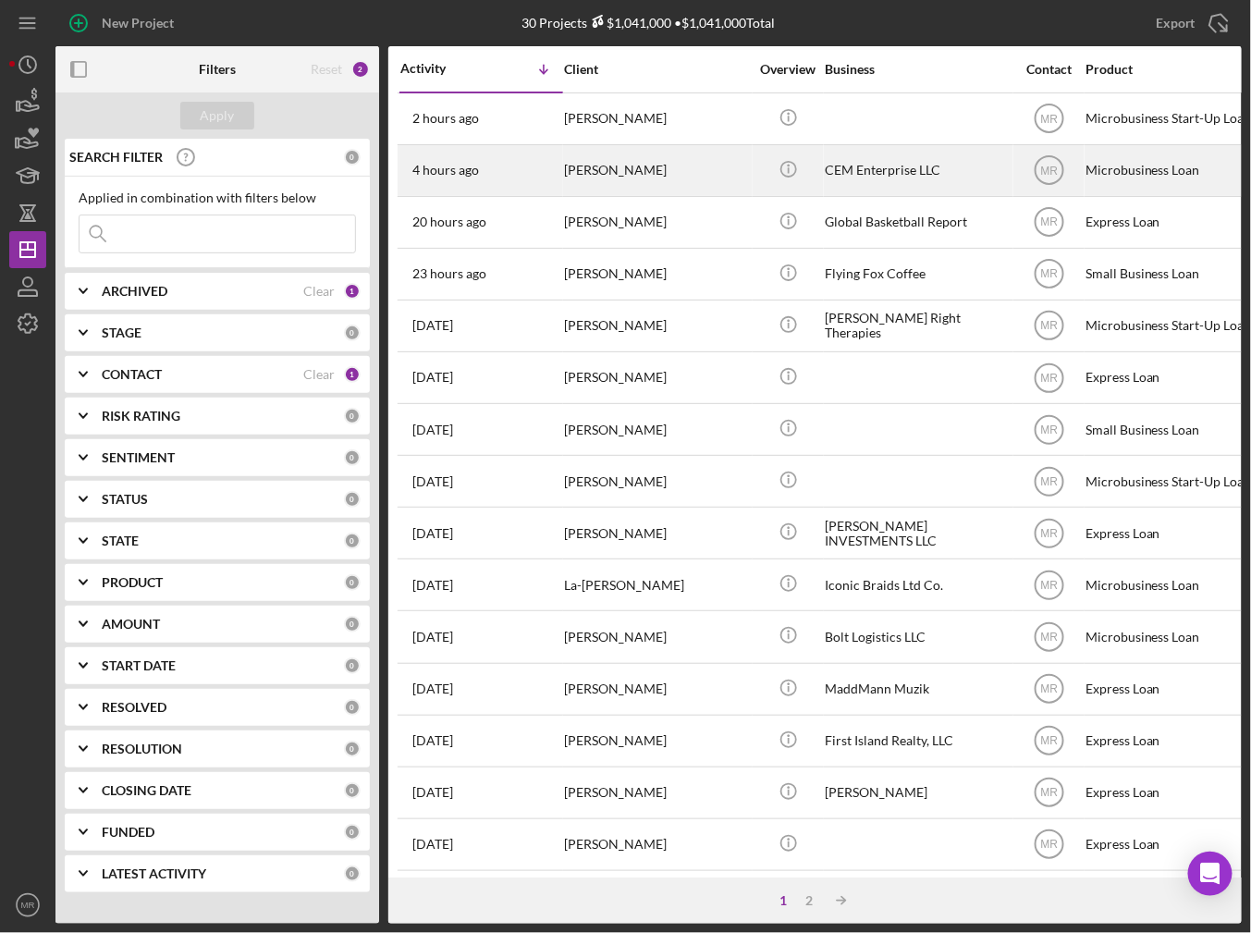
click at [586, 172] on div "[PERSON_NAME]" at bounding box center [656, 170] width 185 height 49
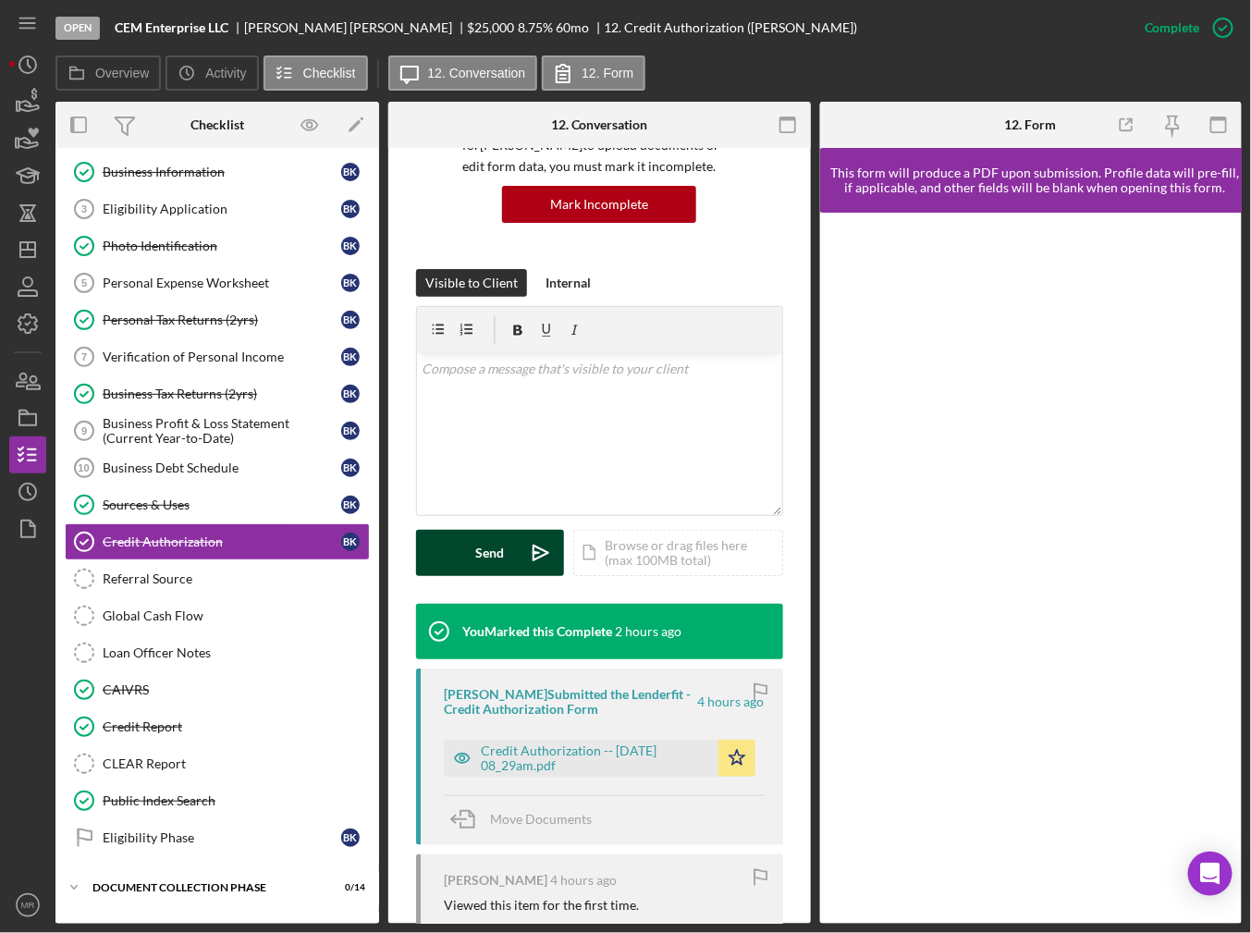
scroll to position [185, 0]
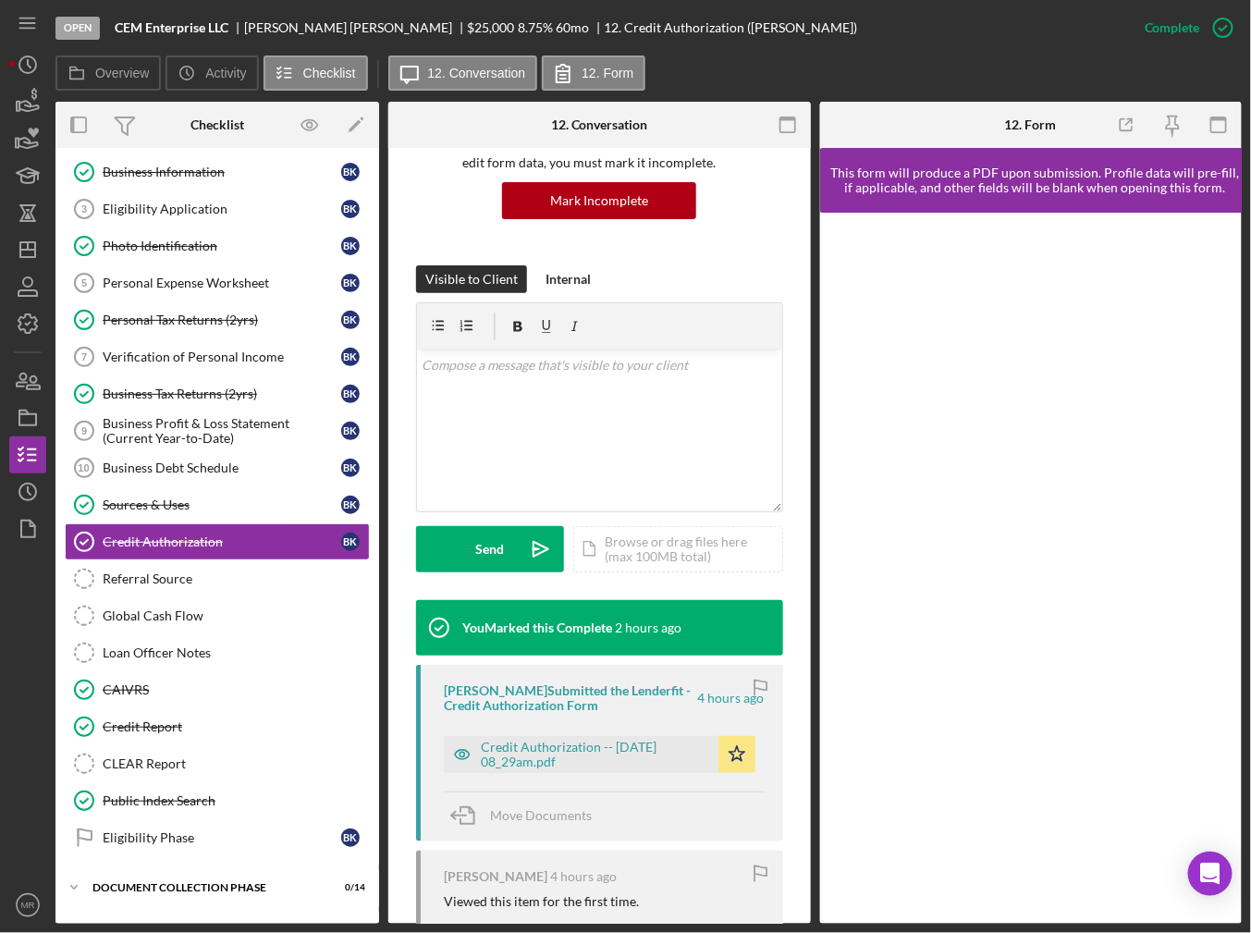
click at [613, 772] on div "Brian Kroll Submitted the Lenderfit - Credit Authorization Form 4 hours ago Cre…" at bounding box center [599, 753] width 367 height 177
click at [613, 757] on div "Credit Authorization -- [DATE] 08_29am.pdf" at bounding box center [595, 755] width 228 height 30
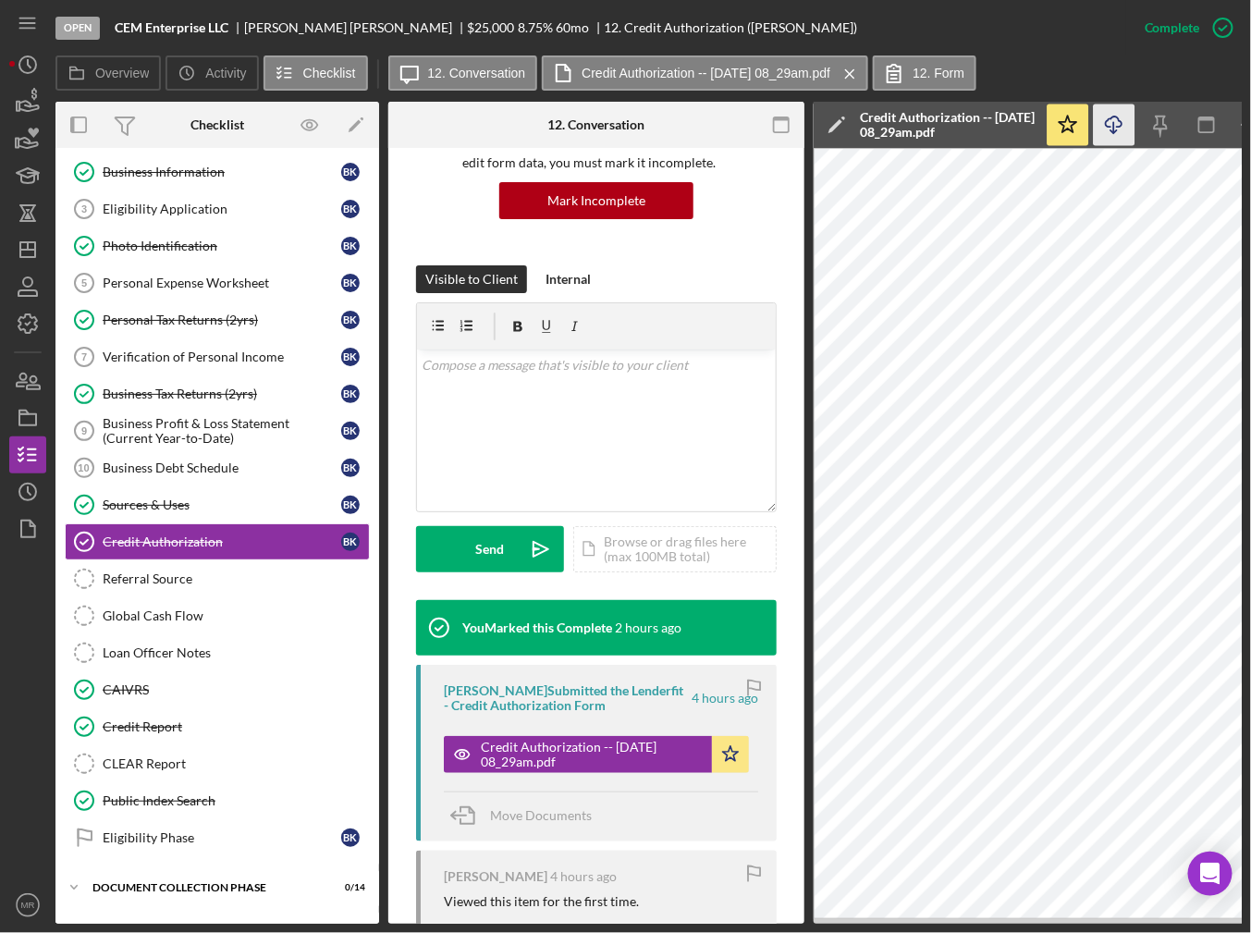
click at [1125, 126] on icon "Icon/Download" at bounding box center [1115, 126] width 42 height 42
drag, startPoint x: 629, startPoint y: 0, endPoint x: 688, endPoint y: 21, distance: 62.9
click at [688, 21] on div "Open CEM Enterprise LLC Brian Kroll $25,000 $25,000 8.75 % 60 mo 12. Credit Aut…" at bounding box center [590, 27] width 1071 height 55
